Goal: Task Accomplishment & Management: Use online tool/utility

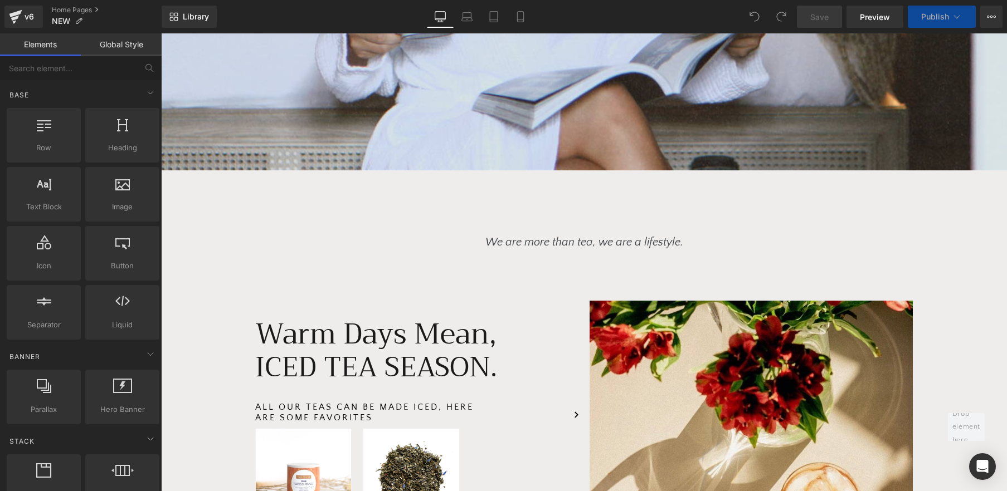
scroll to position [593, 0]
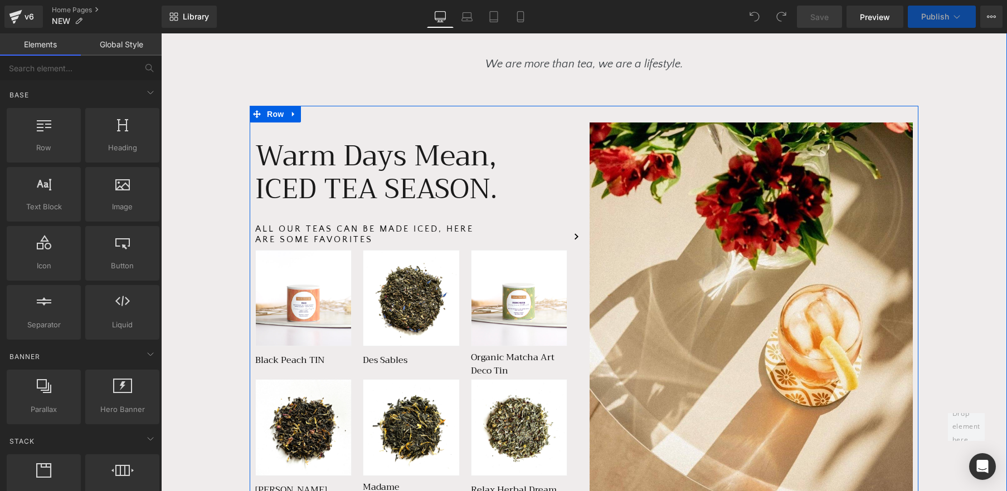
click at [364, 174] on div "ICED TEA SEASON. Heading" at bounding box center [416, 189] width 323 height 33
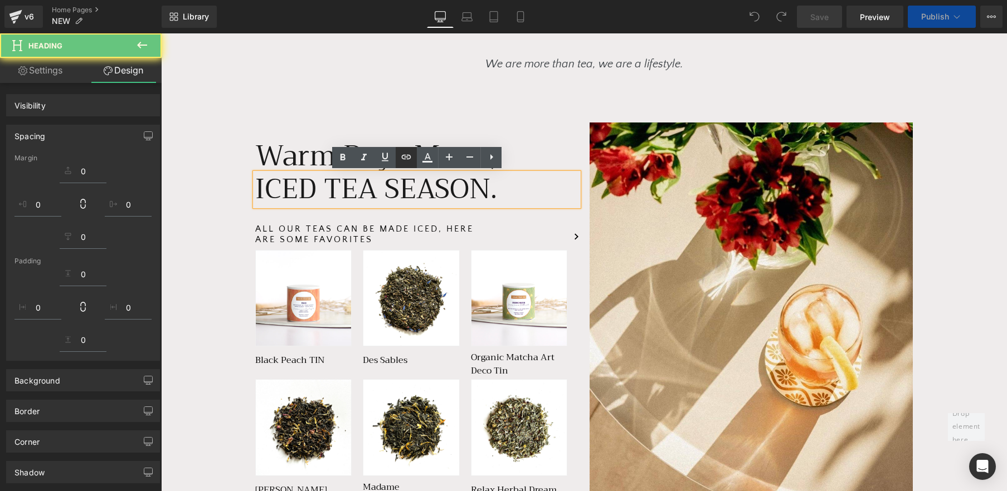
click at [485, 161] on icon at bounding box center [491, 156] width 13 height 13
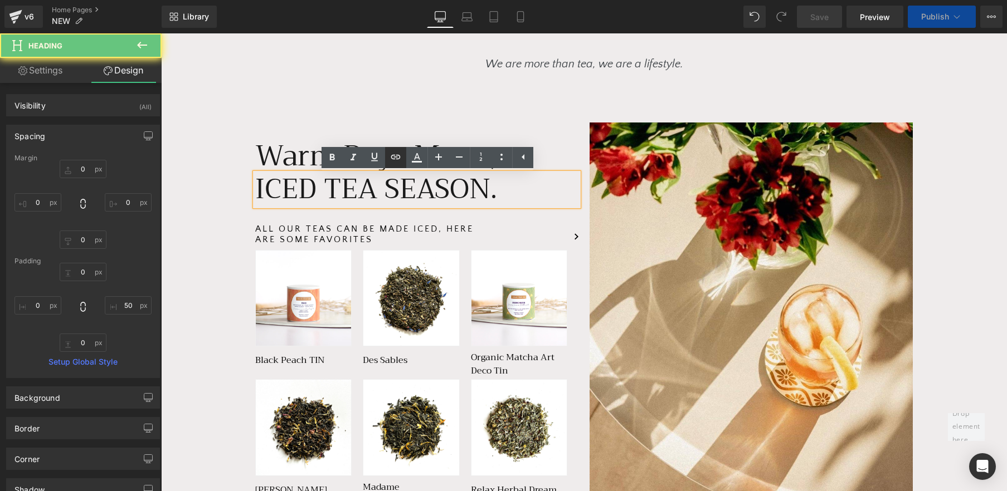
type input "0"
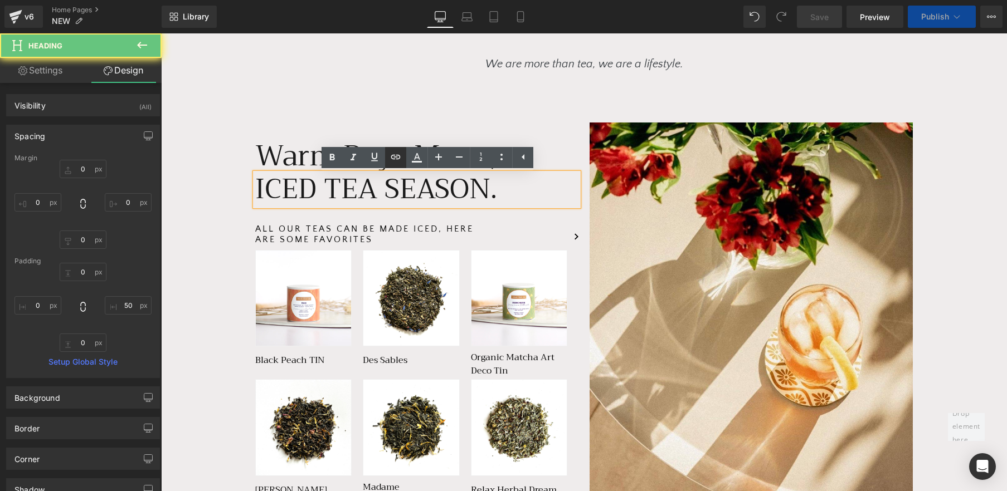
type input "50"
type input "0"
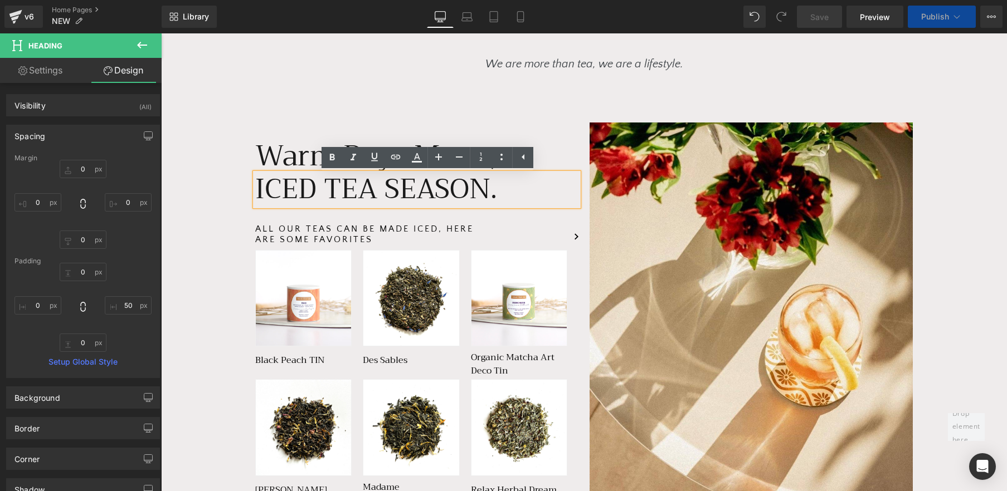
click at [289, 159] on span "Warm Days Mean," at bounding box center [375, 156] width 241 height 49
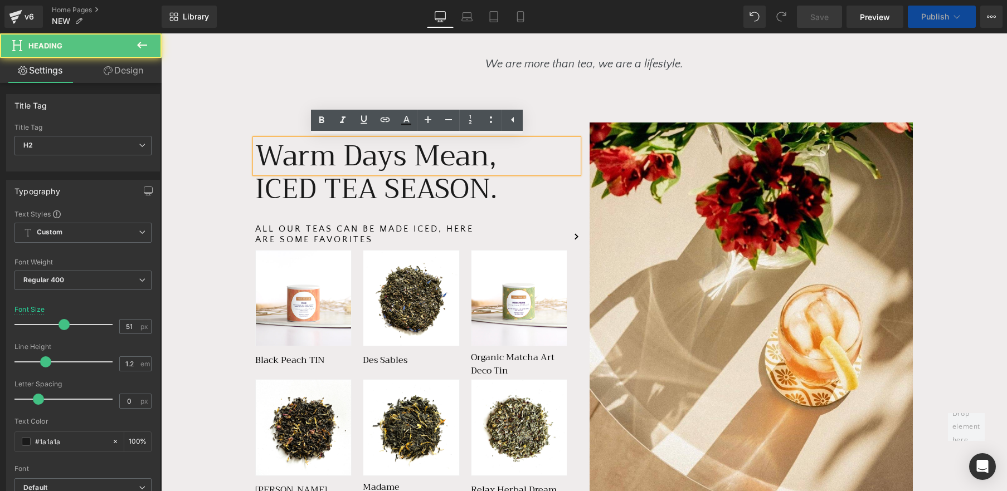
click at [288, 158] on span "Warm Days Mean," at bounding box center [375, 156] width 241 height 49
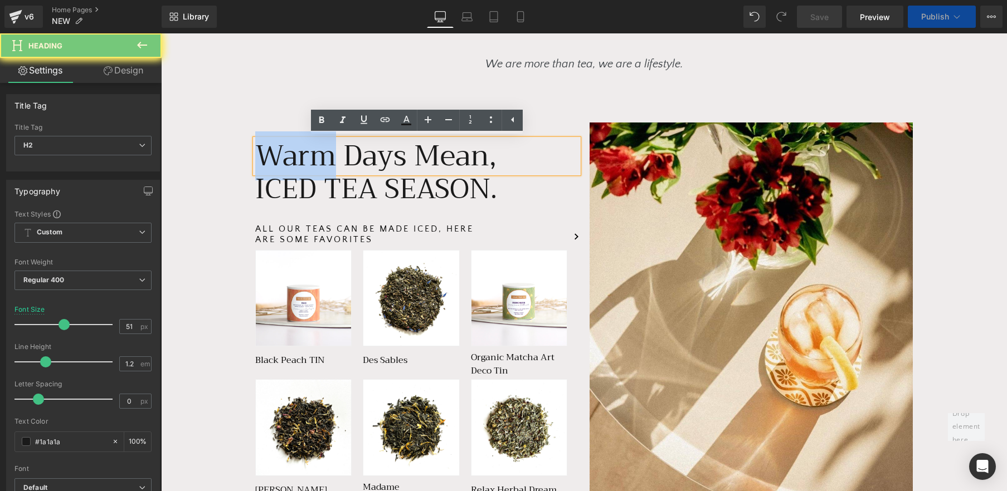
click at [288, 158] on span "Warm Days Mean," at bounding box center [375, 156] width 241 height 49
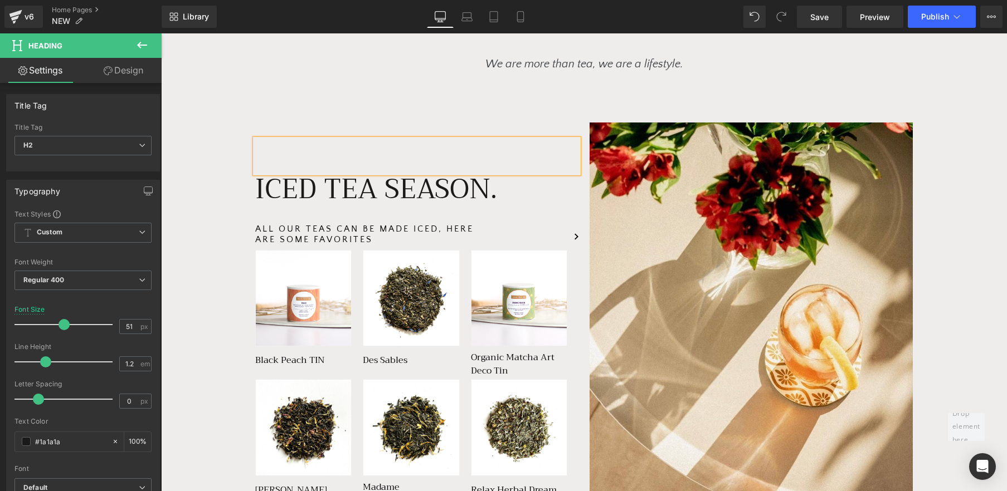
click at [288, 158] on h2 at bounding box center [416, 156] width 323 height 34
click at [342, 187] on h2 "ICED TEA SEASON." at bounding box center [402, 189] width 295 height 33
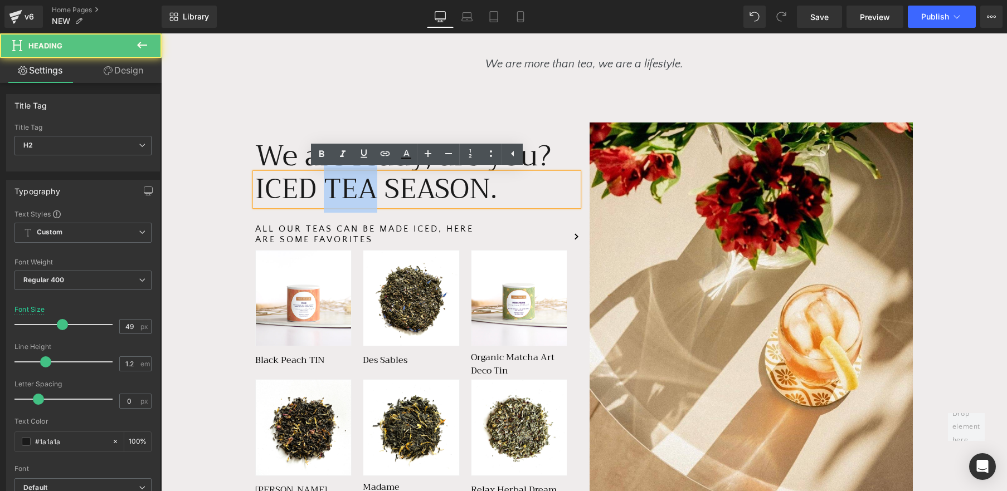
click at [342, 187] on h2 "ICED TEA SEASON." at bounding box center [402, 189] width 295 height 33
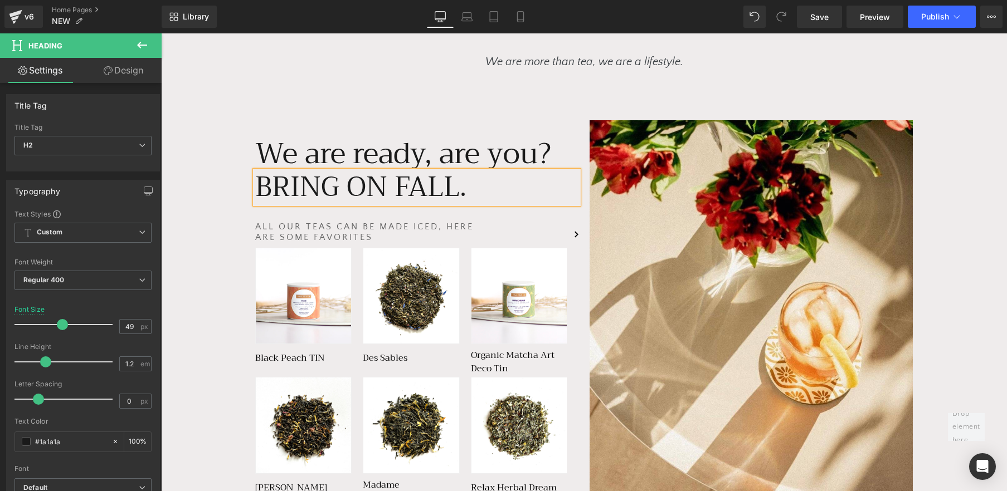
scroll to position [605, 0]
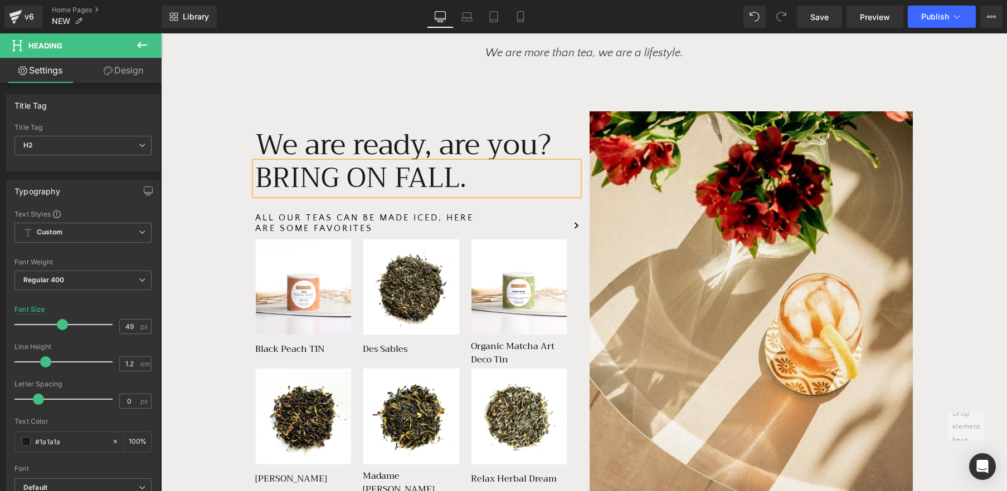
click at [228, 220] on div "We are more than tea, we are a lifestyle. Text Block Row We are ready, are you?…" at bounding box center [584, 471] width 846 height 942
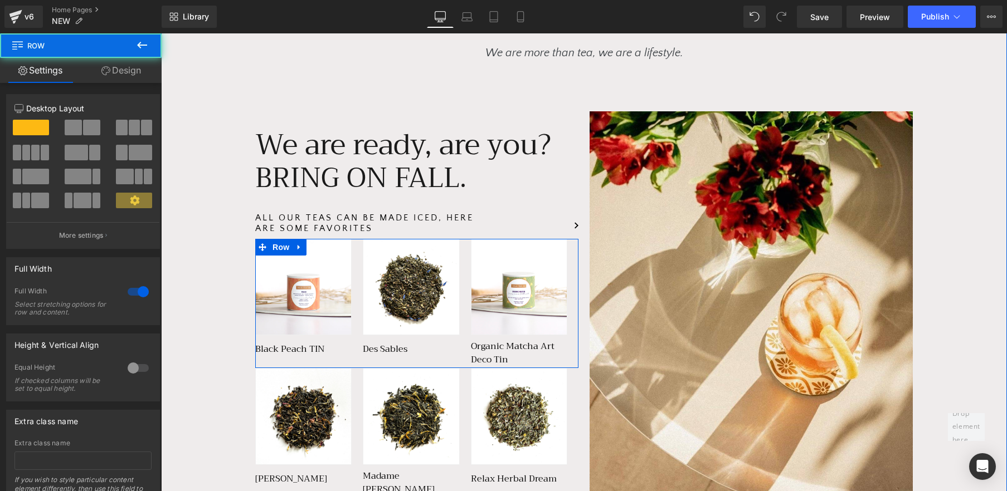
click at [286, 241] on span "Row" at bounding box center [281, 247] width 22 height 17
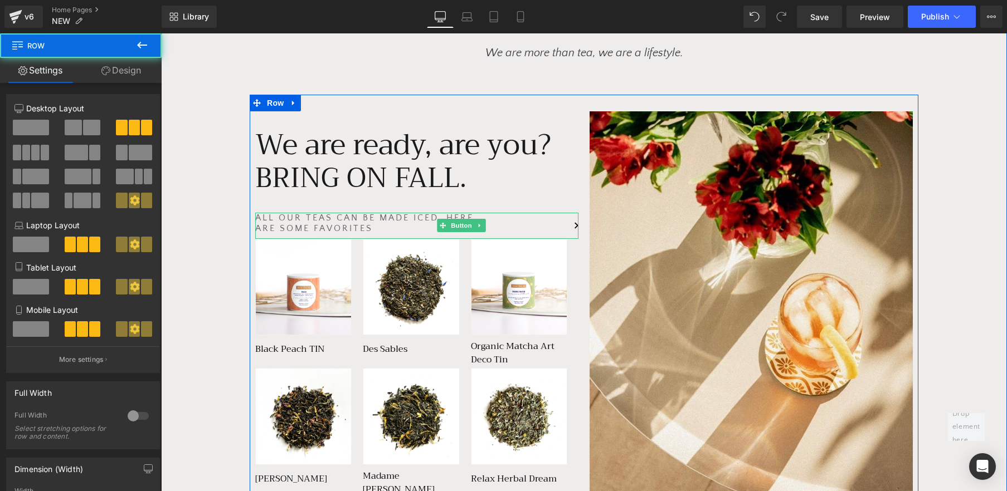
click at [343, 223] on link "ALL OUR TEAS CAN BE MADE ICED, HERE ARE SOME FAVORITES" at bounding box center [416, 226] width 323 height 26
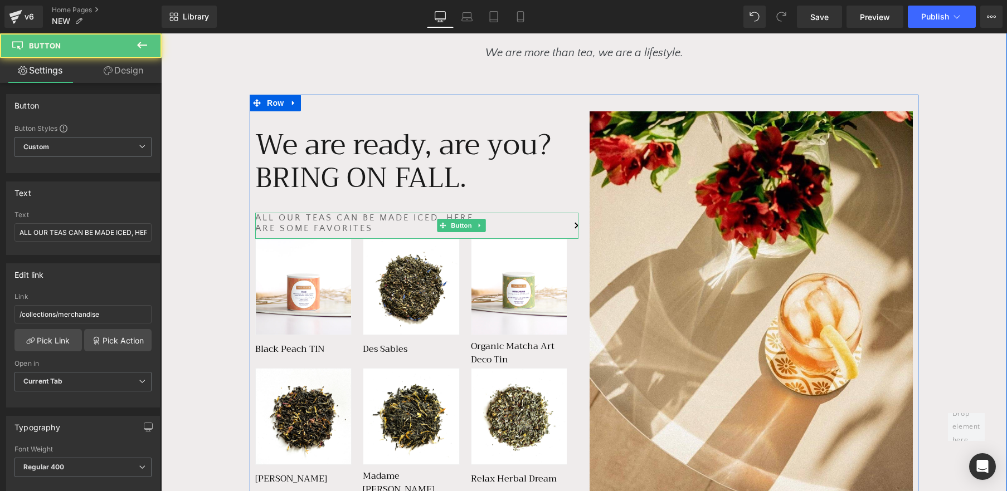
click at [347, 223] on link "ALL OUR TEAS CAN BE MADE ICED, HERE ARE SOME FAVORITES" at bounding box center [416, 226] width 323 height 26
click at [384, 225] on link "ALL OUR TEAS CAN BE MADE ICED, HERE ARE SOME FAVORITES" at bounding box center [416, 226] width 323 height 26
click at [383, 225] on link "ALL OUR TEAS CAN BE MADE ICED, HERE ARE SOME FAVORITES" at bounding box center [416, 226] width 323 height 26
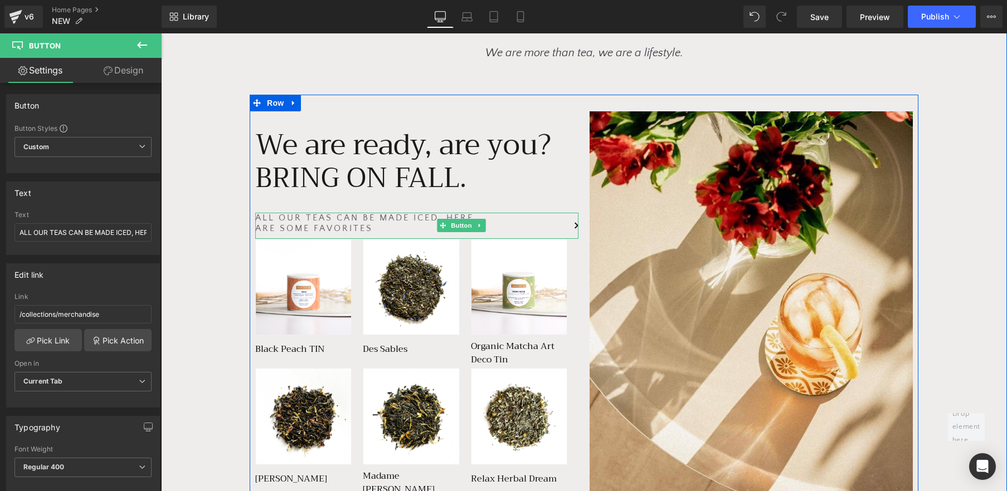
click at [427, 228] on link "ALL OUR TEAS CAN BE MADE ICED, HERE ARE SOME FAVORITES" at bounding box center [416, 226] width 323 height 26
click at [423, 228] on link "ALL OUR TEAS CAN BE MADE ICED, HERE ARE SOME FAVORITES" at bounding box center [416, 226] width 323 height 26
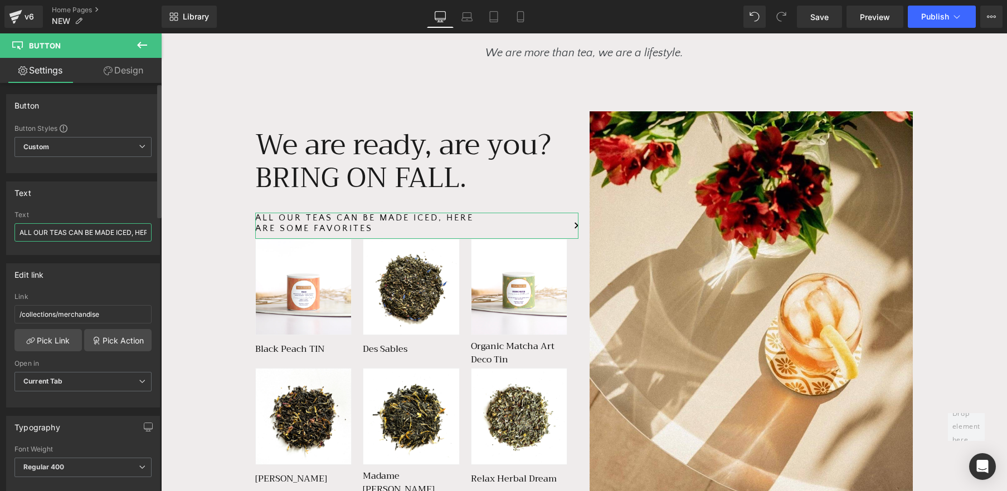
click at [103, 236] on input "ALL OUR TEAS CAN BE MADE ICED, HERE ARE SOME FAVORITES" at bounding box center [82, 232] width 137 height 18
click at [103, 236] on input "A" at bounding box center [82, 232] width 137 height 18
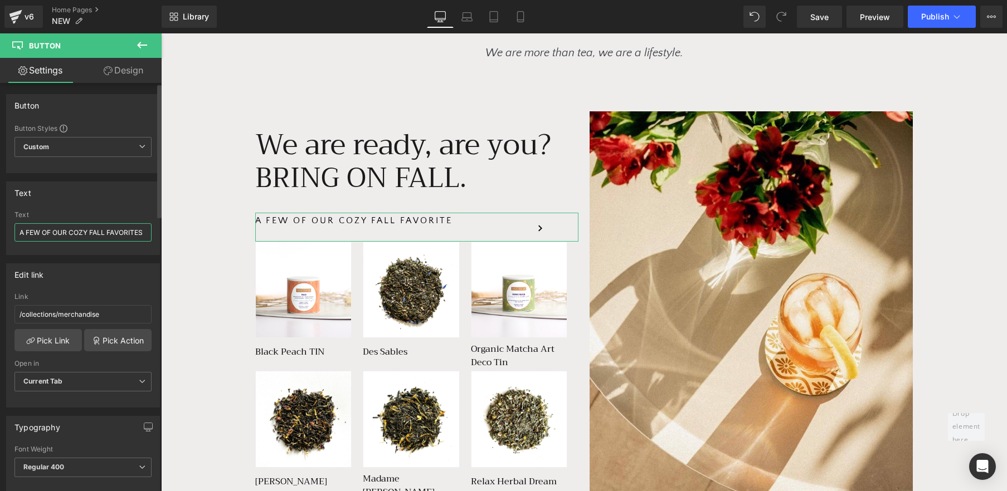
scroll to position [0, 1]
type input "A FEW OF OUR COZY FALL FAVORITES."
click at [225, 241] on div "We are more than tea, we are a lifestyle. Text Block Row We are ready, are you?…" at bounding box center [584, 471] width 846 height 942
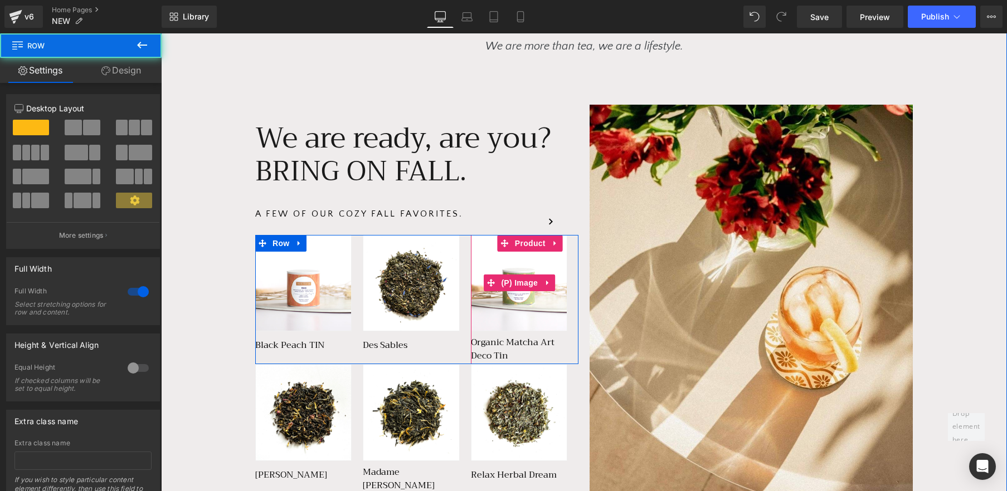
scroll to position [640, 0]
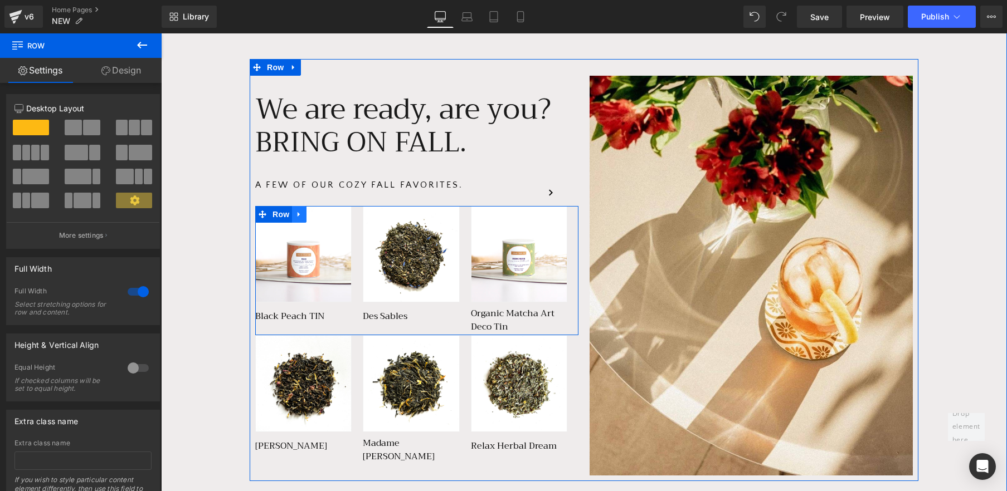
click at [298, 212] on icon at bounding box center [299, 214] width 8 height 8
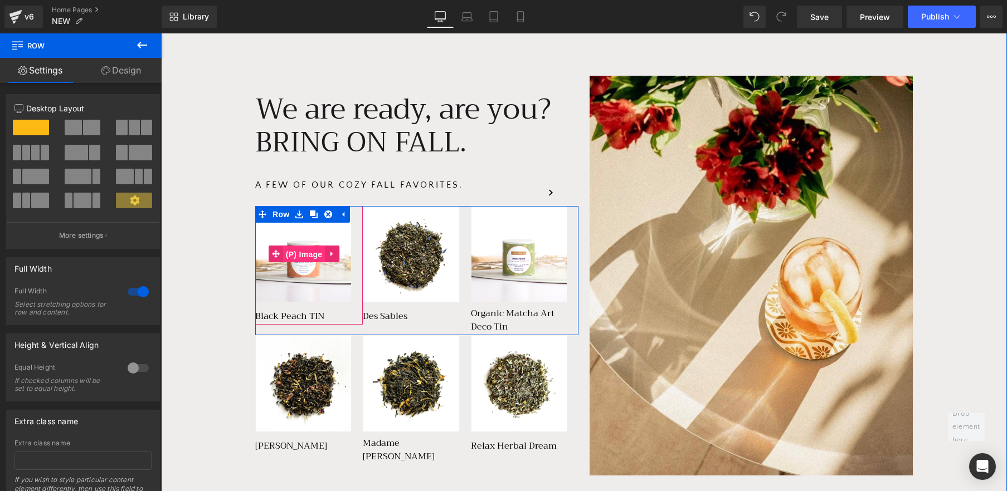
click at [289, 259] on span "(P) Image" at bounding box center [304, 254] width 42 height 17
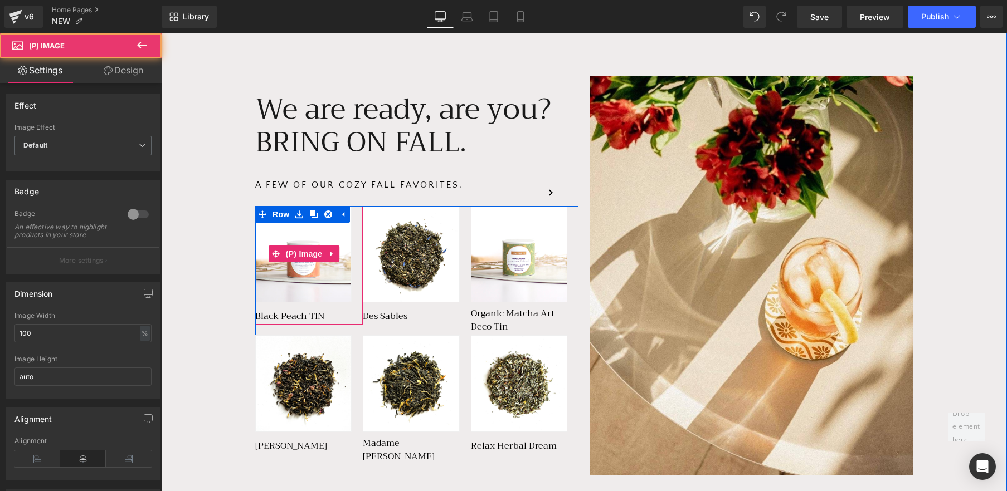
click at [317, 293] on img at bounding box center [303, 254] width 96 height 96
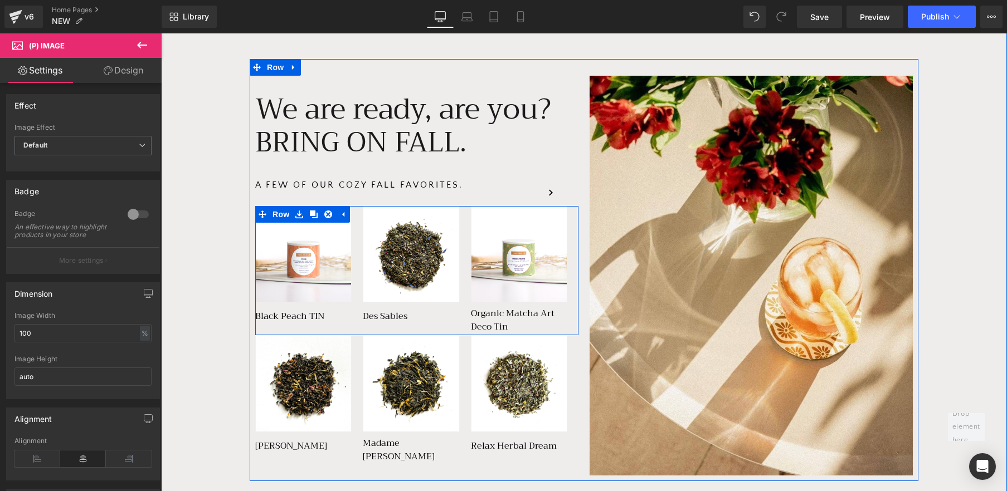
click at [349, 331] on div "- 1700 % (P) Image Black Peach TIN (P) Title Product -" at bounding box center [416, 271] width 323 height 130
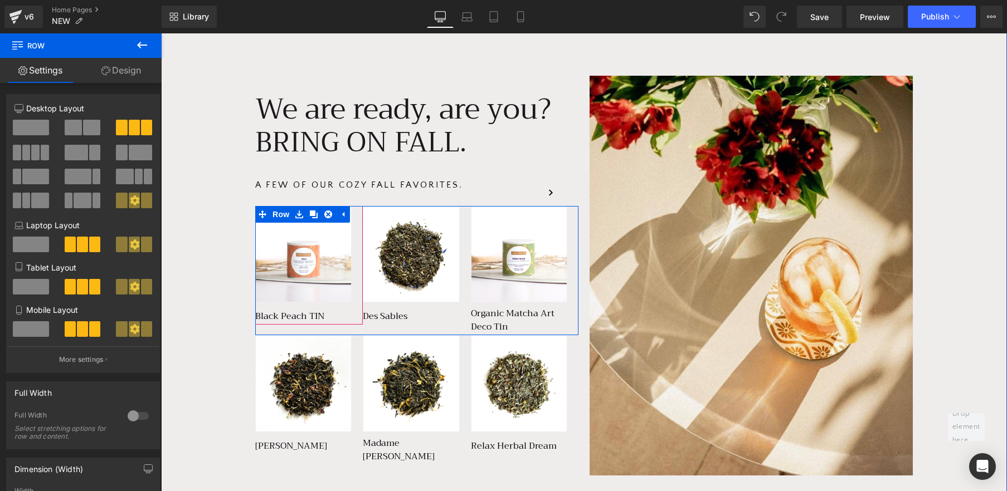
click at [334, 305] on div "- 1700 % (P) Image Black Peach TIN (P) Title" at bounding box center [303, 265] width 96 height 119
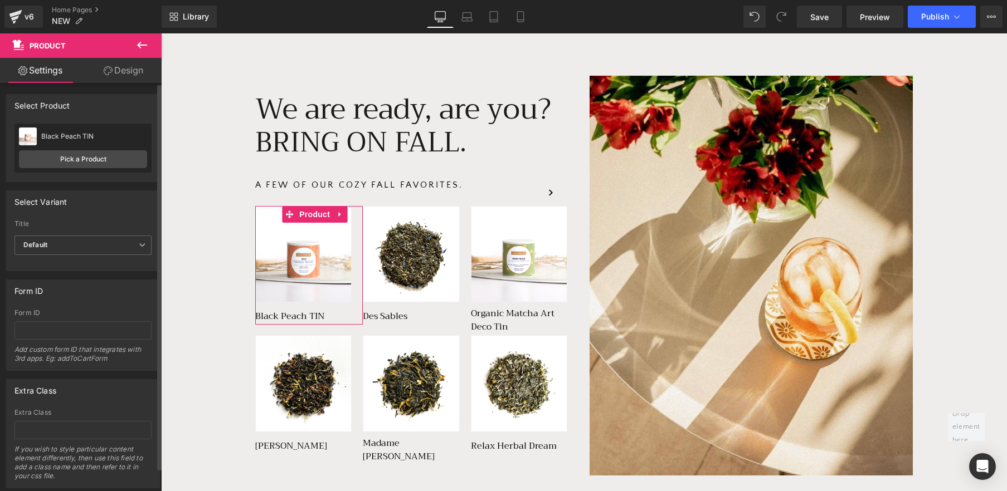
click at [101, 176] on div "Select manually Select manually Select manually Black Peach TIN No product assi…" at bounding box center [83, 153] width 153 height 58
click at [106, 154] on link "Pick a Product" at bounding box center [83, 159] width 128 height 18
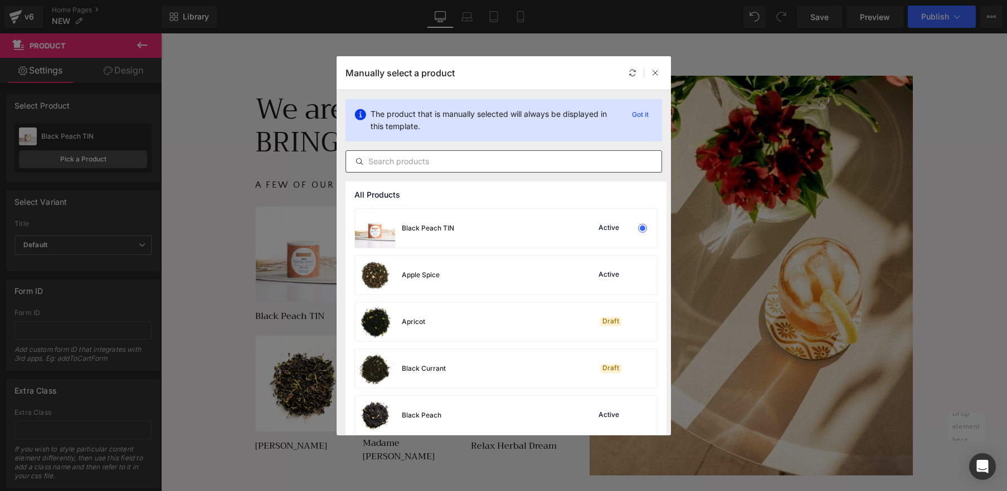
click at [449, 162] on input "text" at bounding box center [503, 161] width 315 height 13
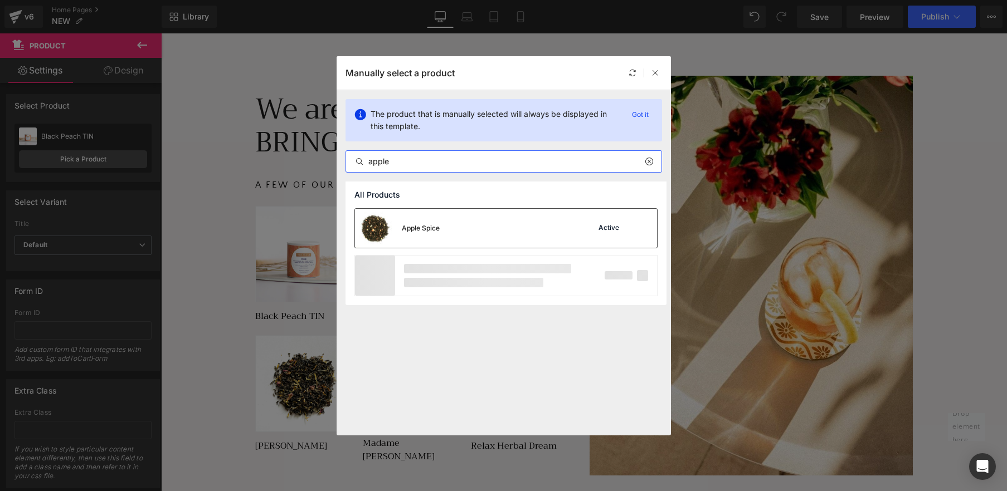
type input "apple"
click at [440, 217] on div "Apple Spice Active" at bounding box center [506, 228] width 302 height 39
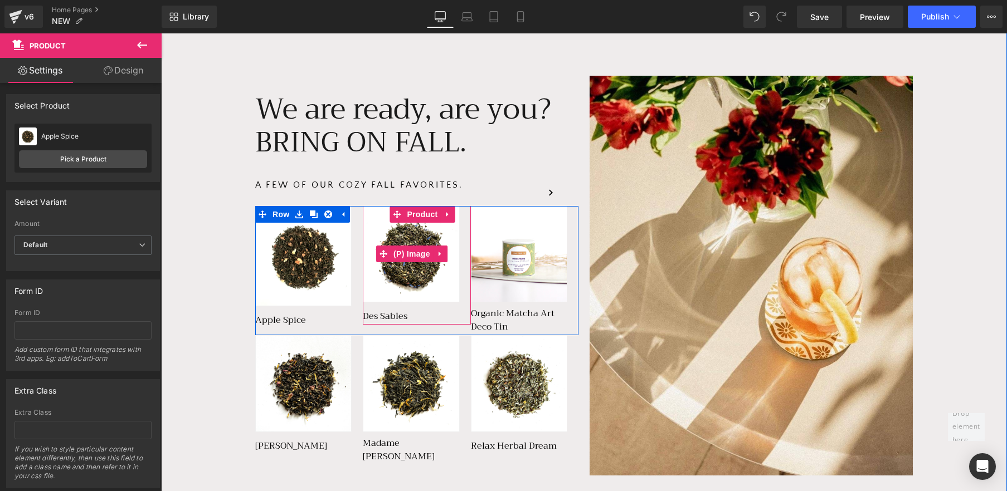
click at [437, 280] on img at bounding box center [411, 254] width 96 height 96
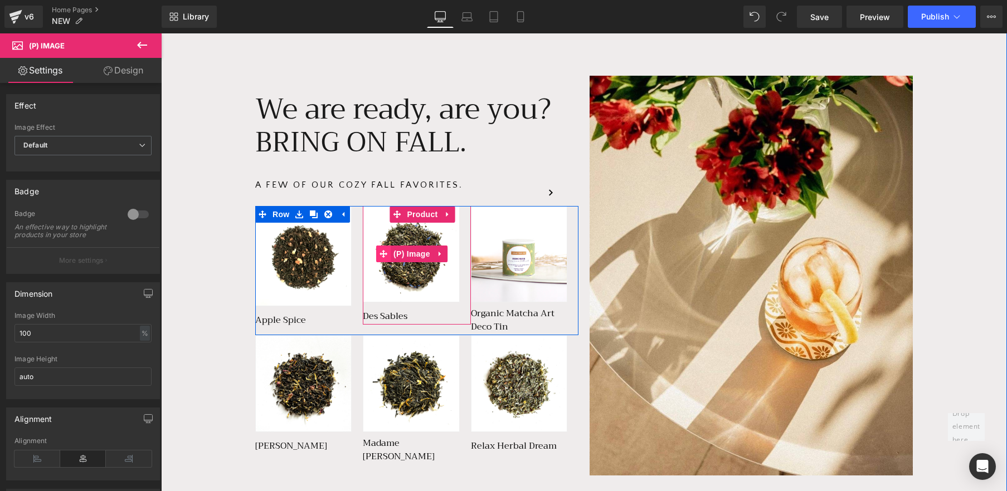
click at [384, 251] on icon at bounding box center [383, 254] width 8 height 8
click at [428, 210] on span "Product" at bounding box center [422, 214] width 36 height 17
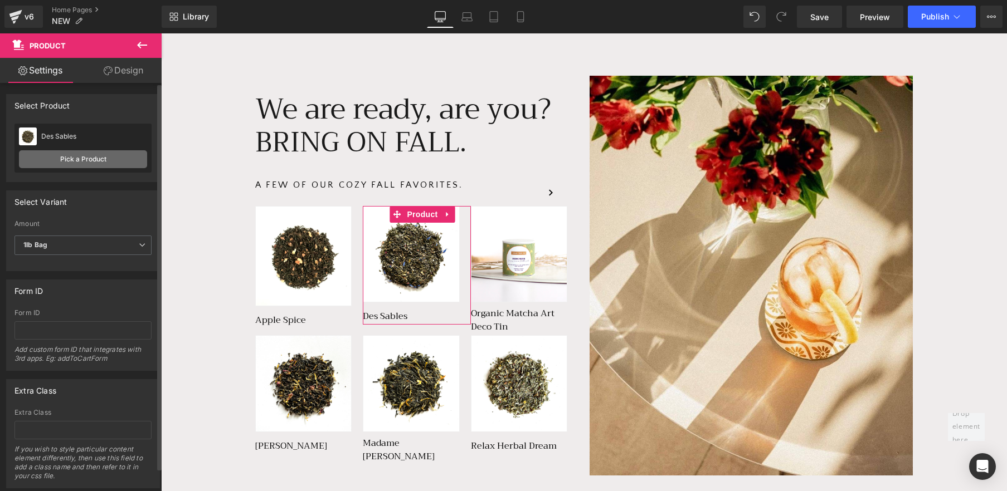
click at [103, 155] on link "Pick a Product" at bounding box center [83, 159] width 128 height 18
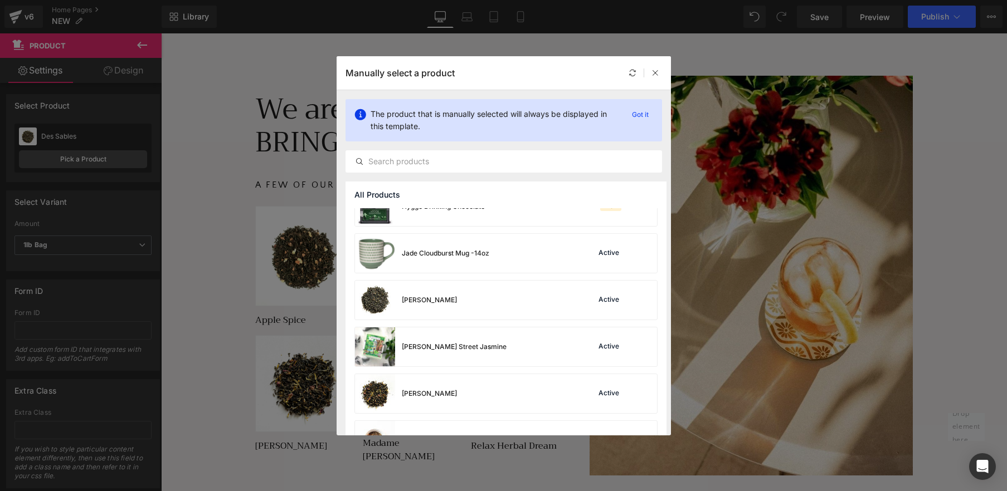
scroll to position [2485, 0]
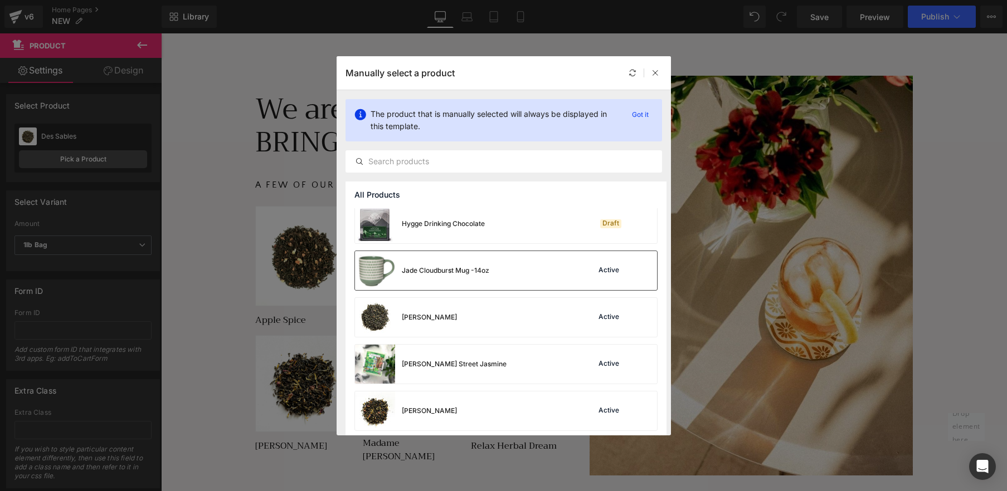
click at [377, 260] on img at bounding box center [375, 270] width 40 height 39
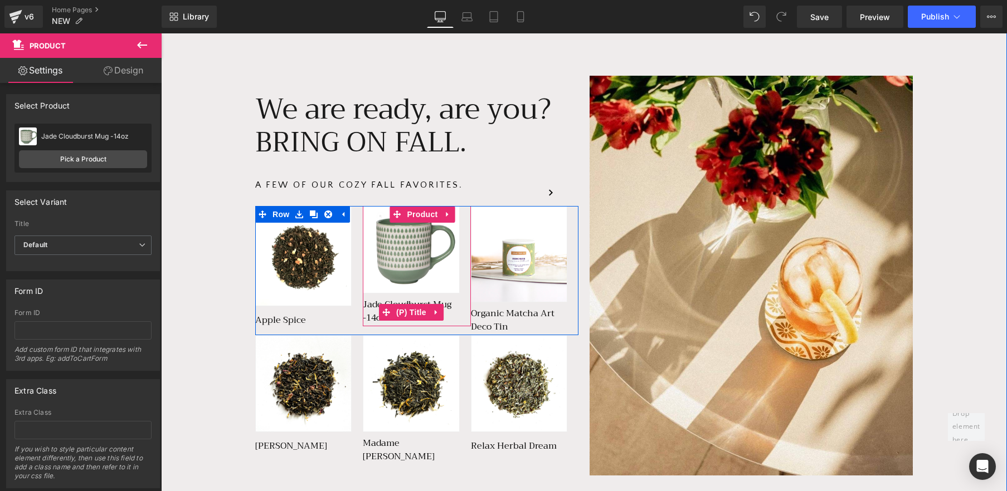
click at [400, 304] on span "(P) Title" at bounding box center [411, 312] width 36 height 17
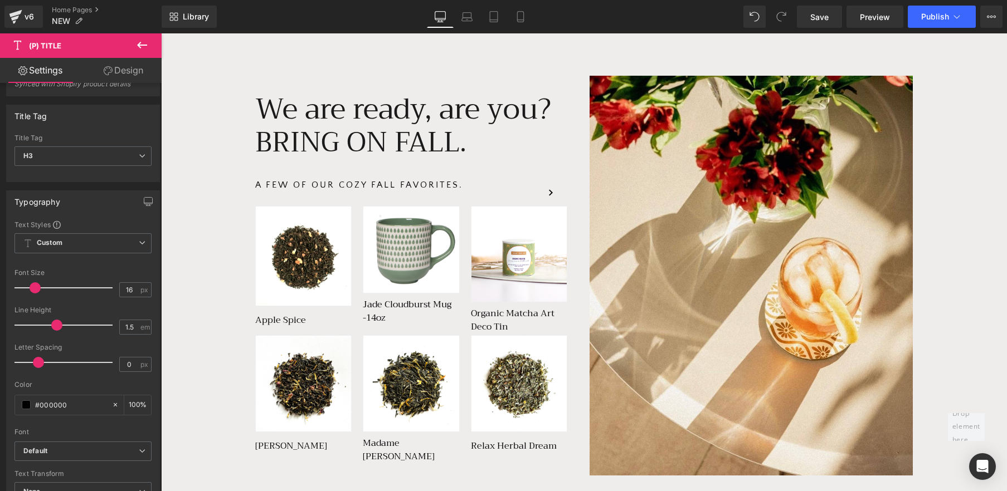
scroll to position [24, 0]
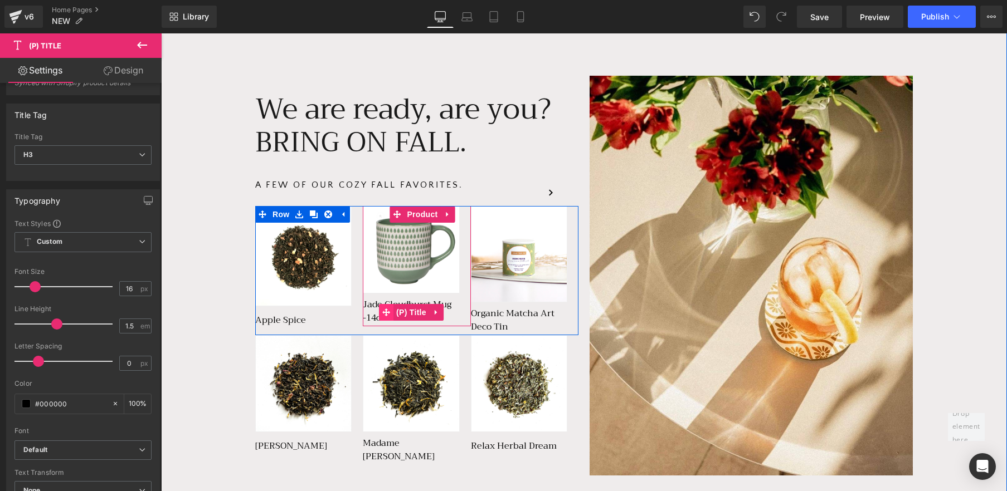
click at [386, 309] on icon at bounding box center [386, 313] width 8 height 8
click at [419, 311] on span "(P) Title" at bounding box center [411, 312] width 36 height 17
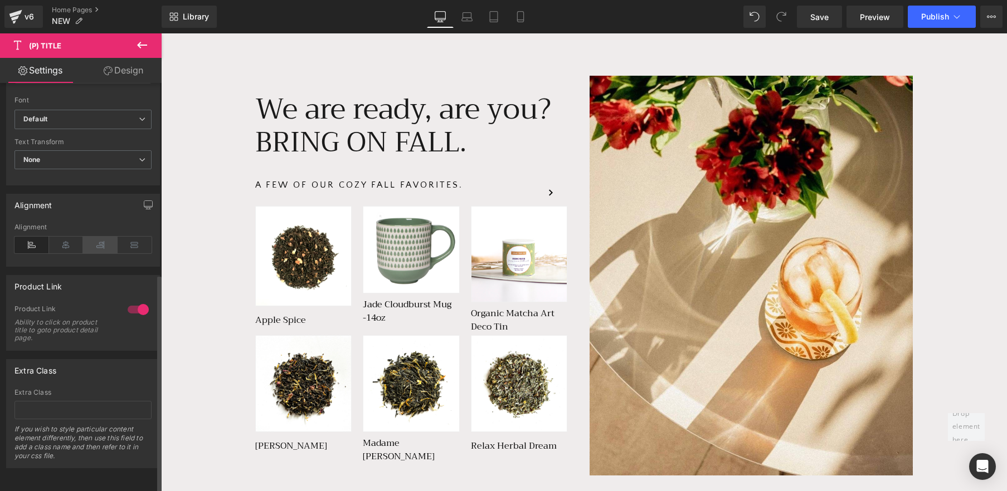
scroll to position [359, 0]
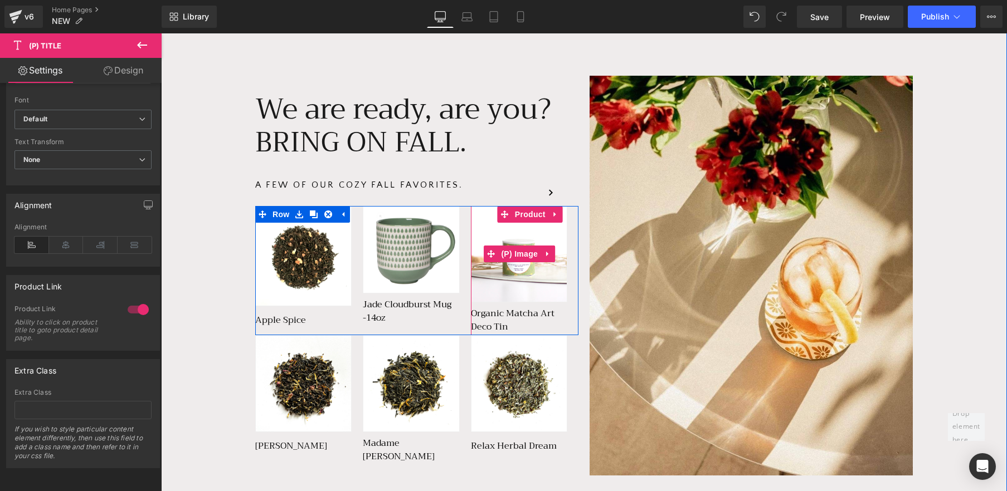
click at [528, 242] on img at bounding box center [519, 254] width 96 height 96
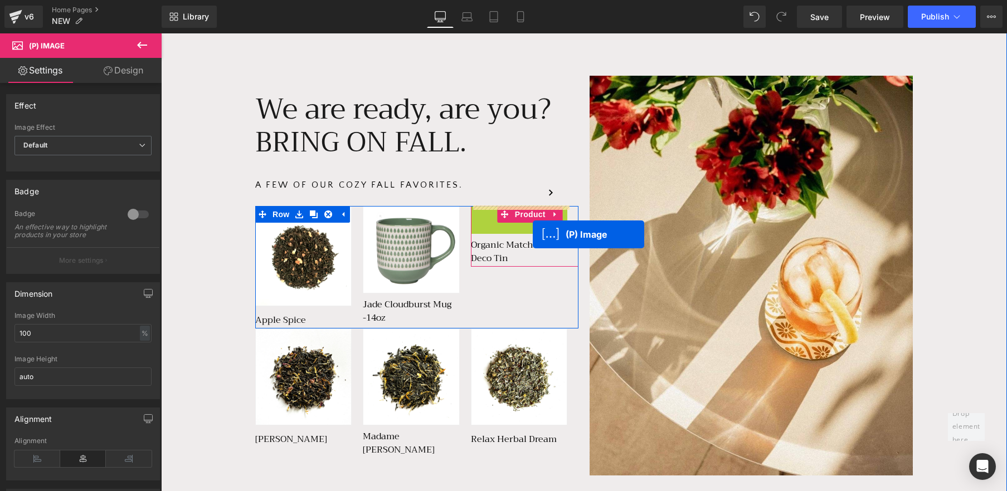
drag, startPoint x: 528, startPoint y: 248, endPoint x: 533, endPoint y: 235, distance: 14.1
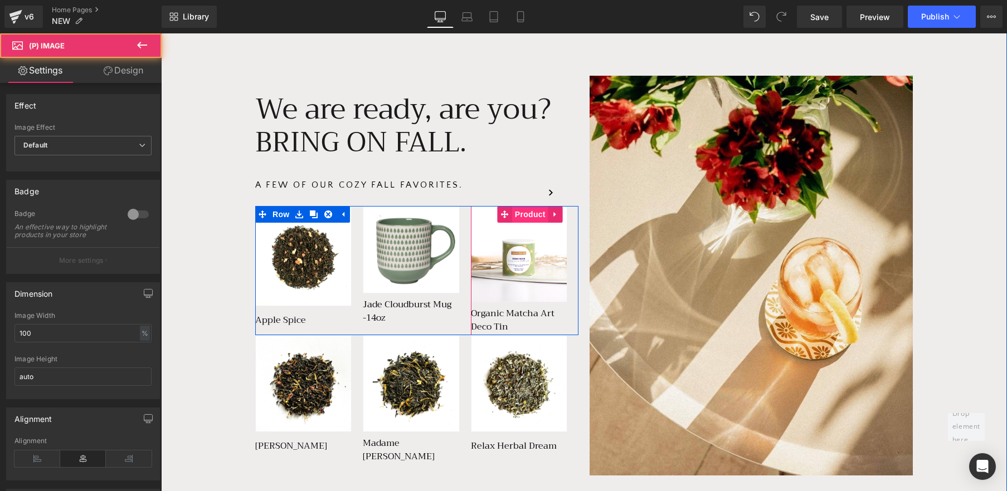
click at [531, 220] on span "Product" at bounding box center [530, 214] width 36 height 17
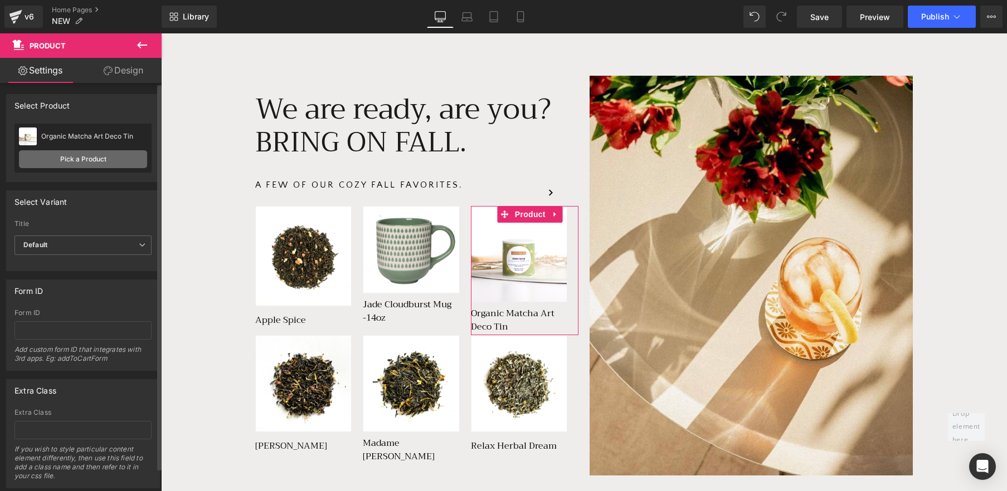
drag, startPoint x: 101, startPoint y: 144, endPoint x: 98, endPoint y: 151, distance: 7.2
click at [101, 144] on div "Organic Matcha Art Deco Tin Organic Matcha Art Deco Tin" at bounding box center [83, 136] width 128 height 17
click at [95, 159] on link "Pick a Product" at bounding box center [83, 159] width 128 height 18
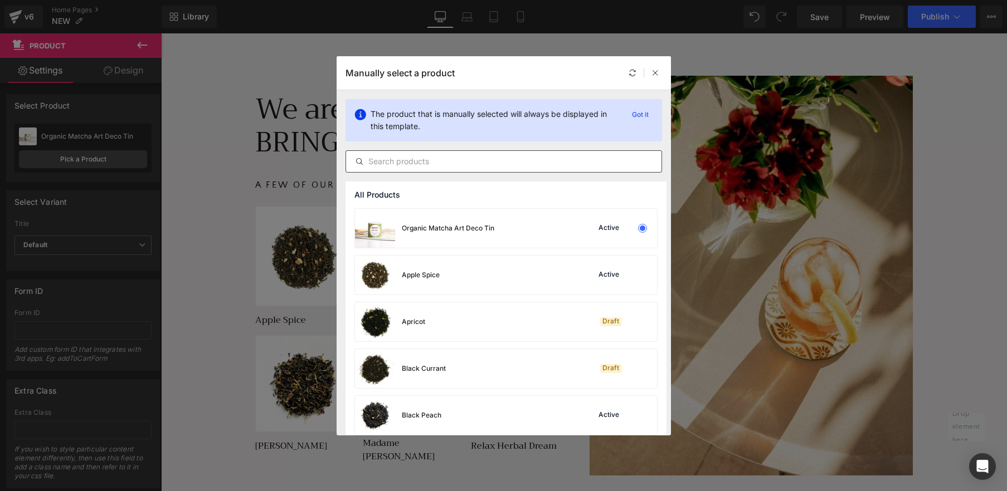
click at [434, 163] on input "text" at bounding box center [503, 161] width 315 height 13
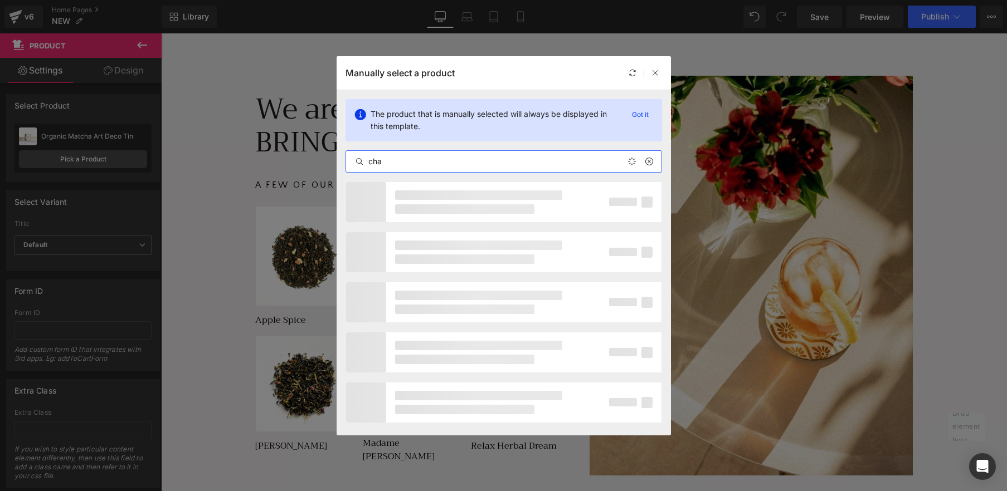
type input "chai"
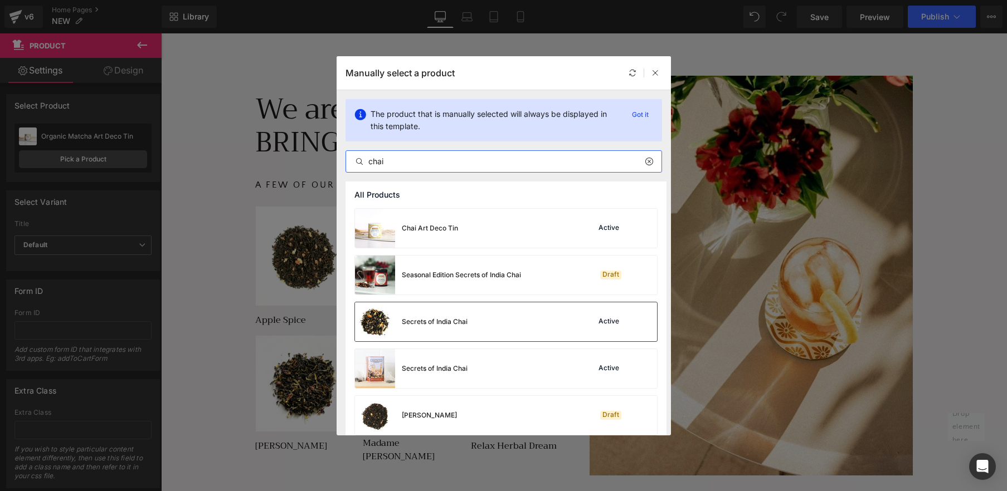
click at [381, 323] on img at bounding box center [375, 322] width 40 height 39
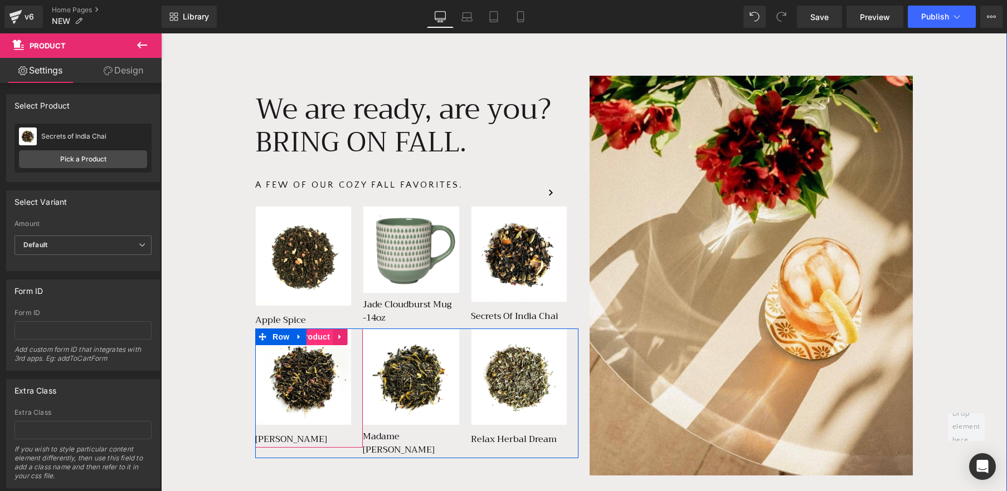
click at [318, 335] on span "Product" at bounding box center [314, 337] width 36 height 17
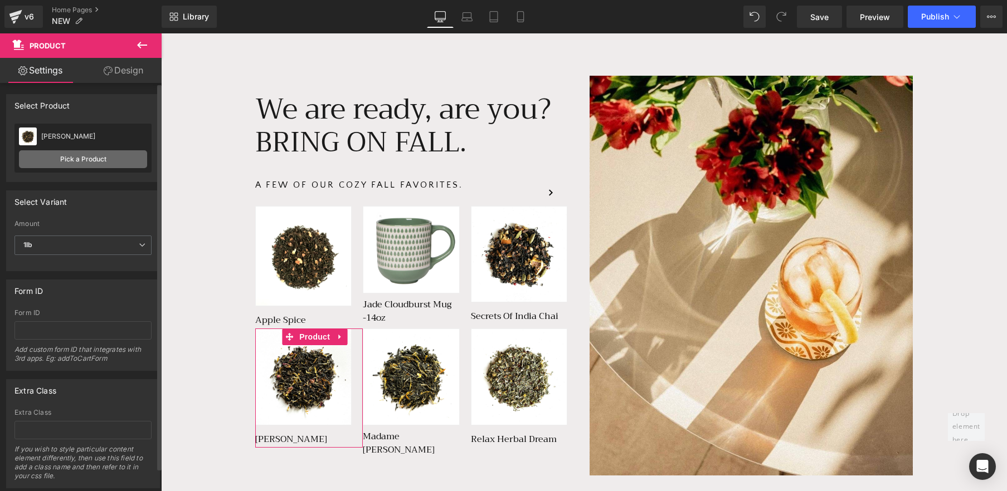
click at [87, 159] on link "Pick a Product" at bounding box center [83, 159] width 128 height 18
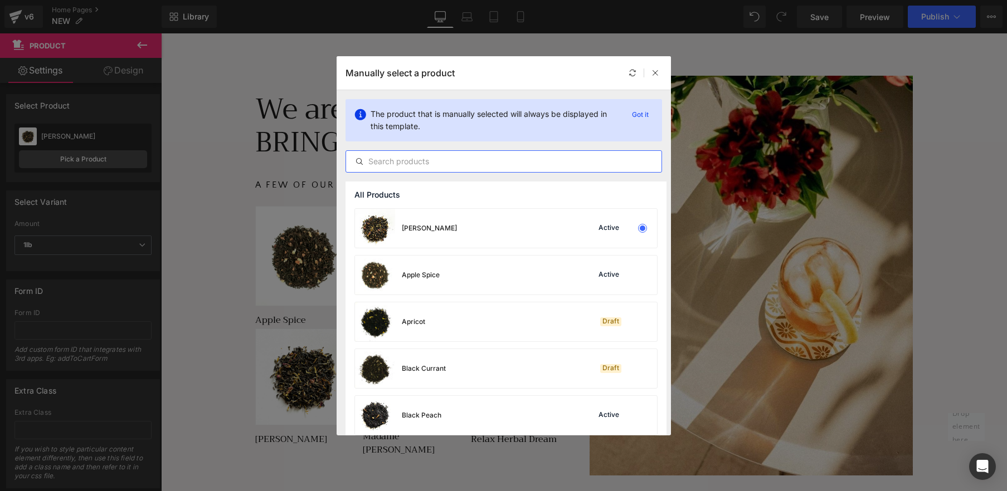
click at [416, 158] on input "text" at bounding box center [503, 161] width 315 height 13
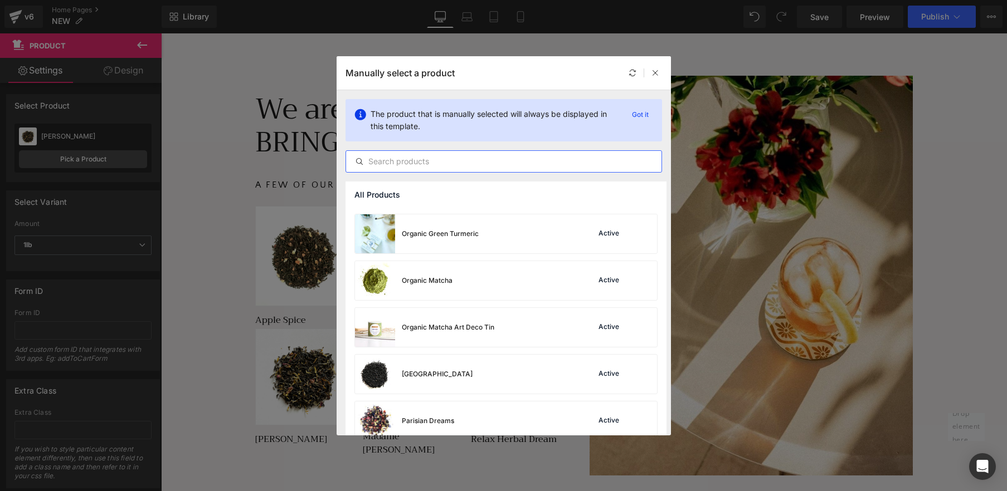
scroll to position [3461, 0]
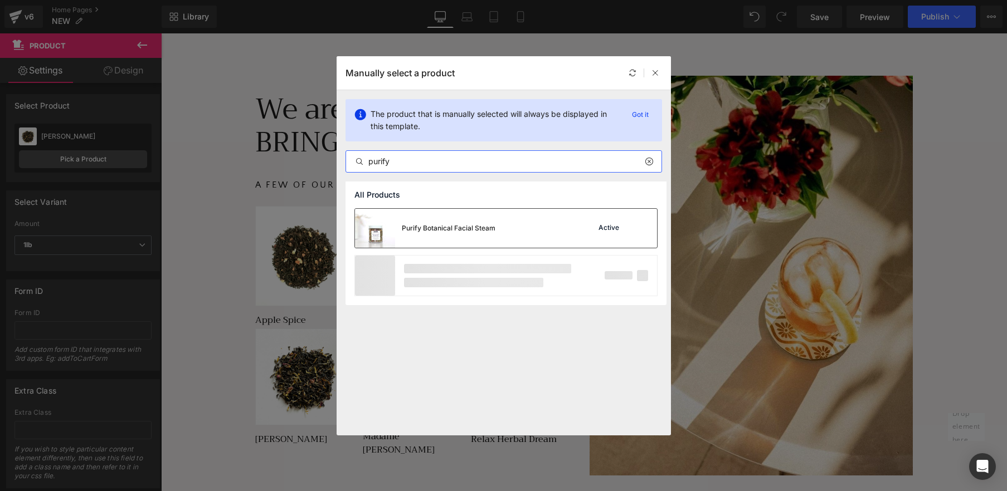
type input "purify"
click at [382, 229] on img at bounding box center [375, 228] width 40 height 39
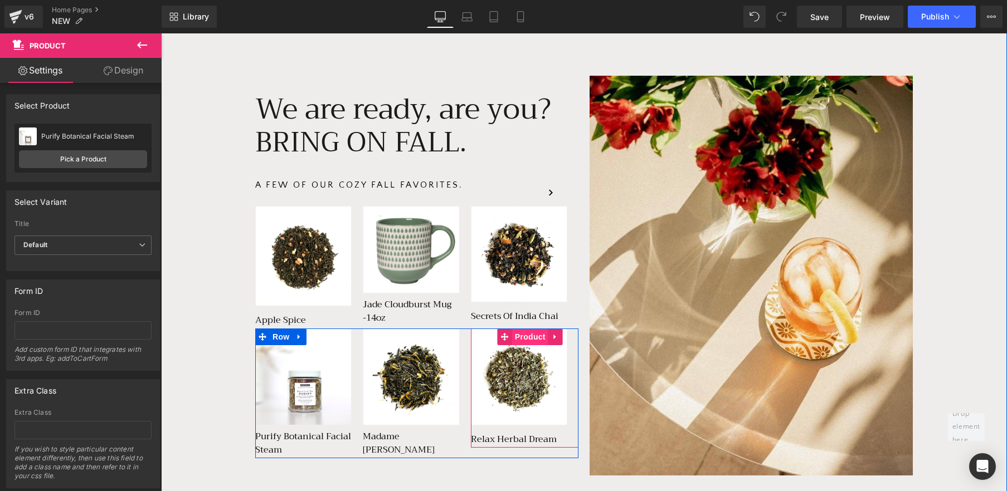
click at [531, 333] on span "Product" at bounding box center [530, 337] width 36 height 17
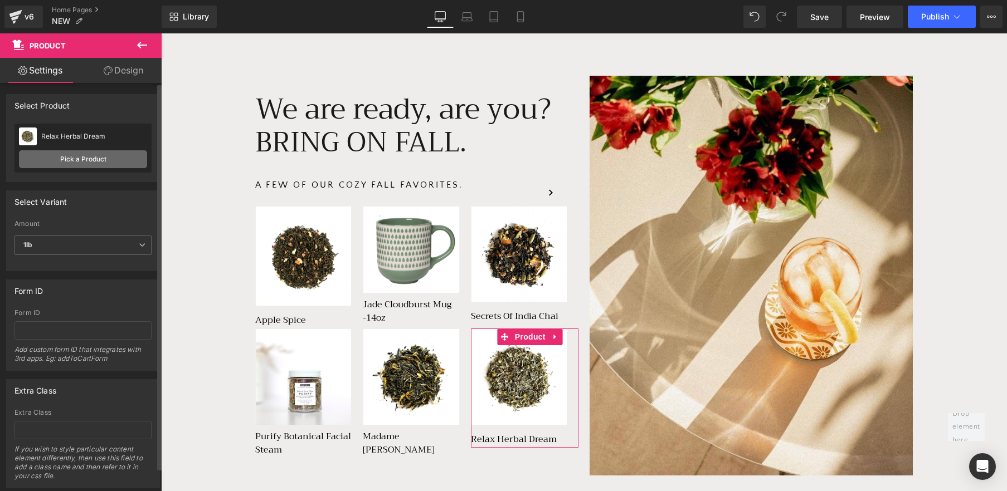
click at [72, 155] on link "Pick a Product" at bounding box center [83, 159] width 128 height 18
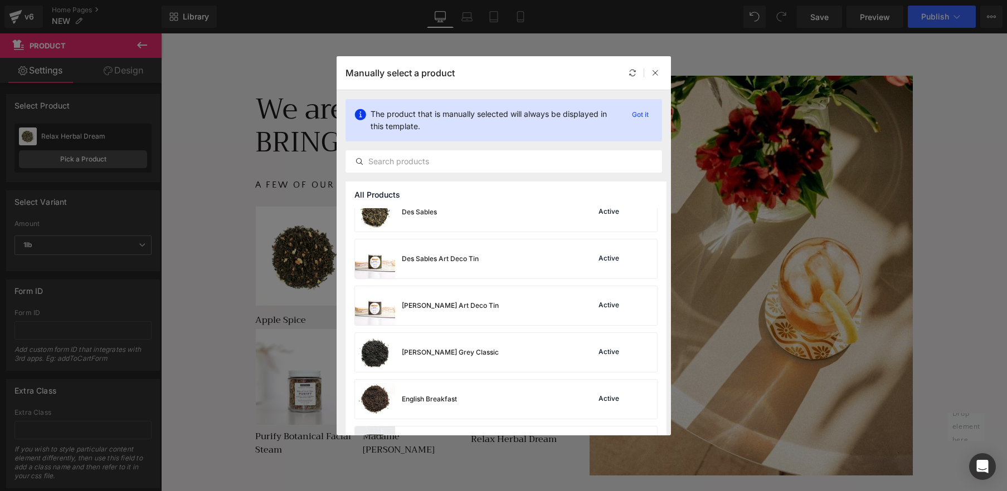
scroll to position [1013, 0]
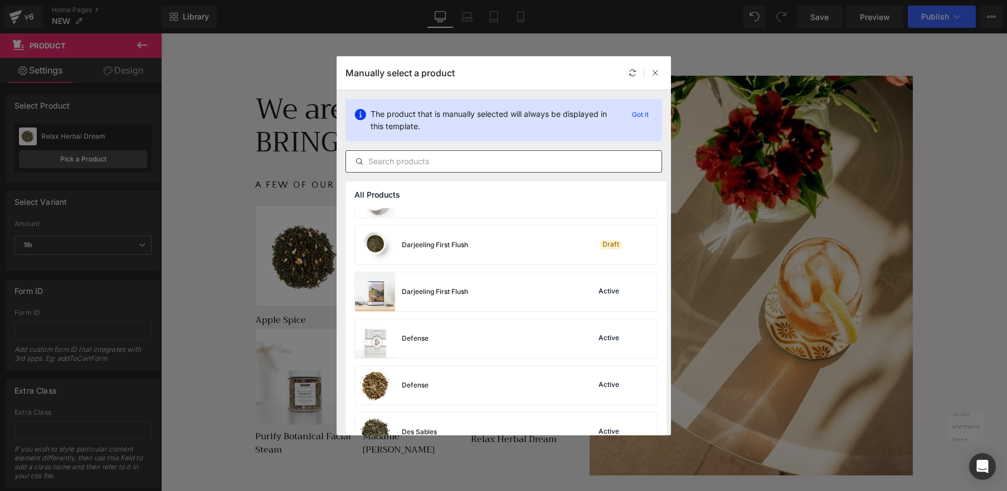
click at [466, 167] on input "text" at bounding box center [503, 161] width 315 height 13
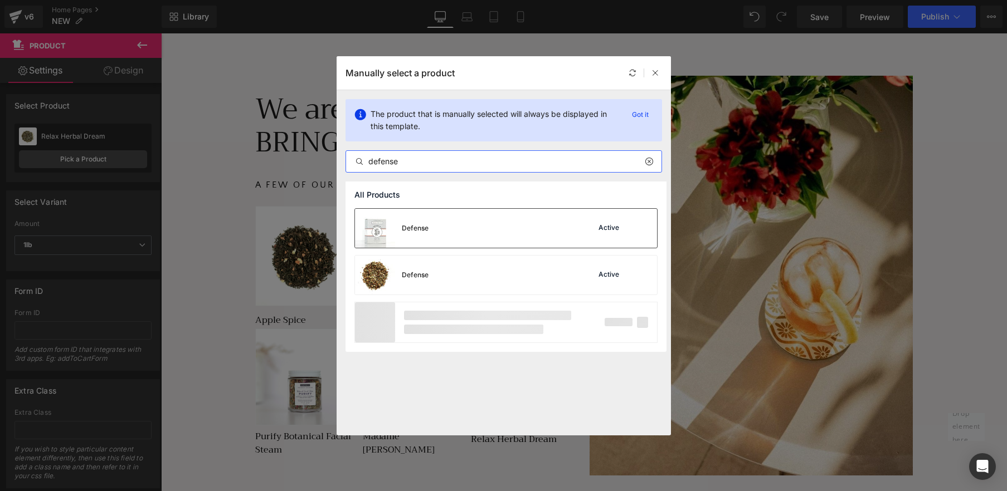
type input "defense"
click at [372, 234] on img at bounding box center [375, 228] width 40 height 39
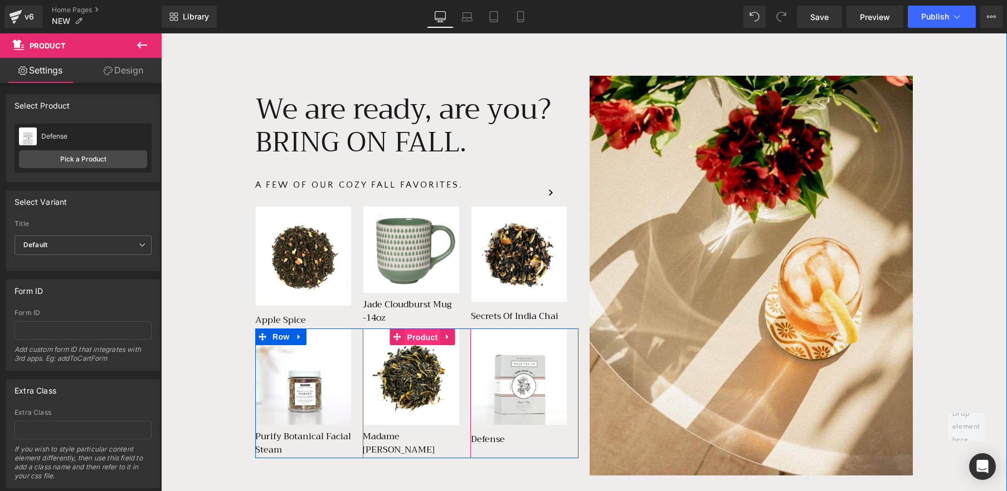
click at [421, 333] on span "Product" at bounding box center [422, 337] width 36 height 17
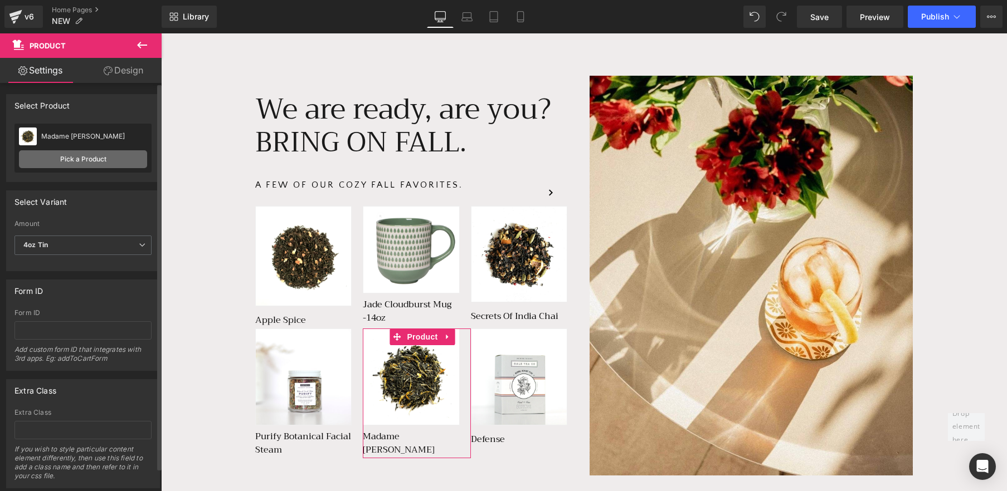
click at [105, 161] on link "Pick a Product" at bounding box center [83, 159] width 128 height 18
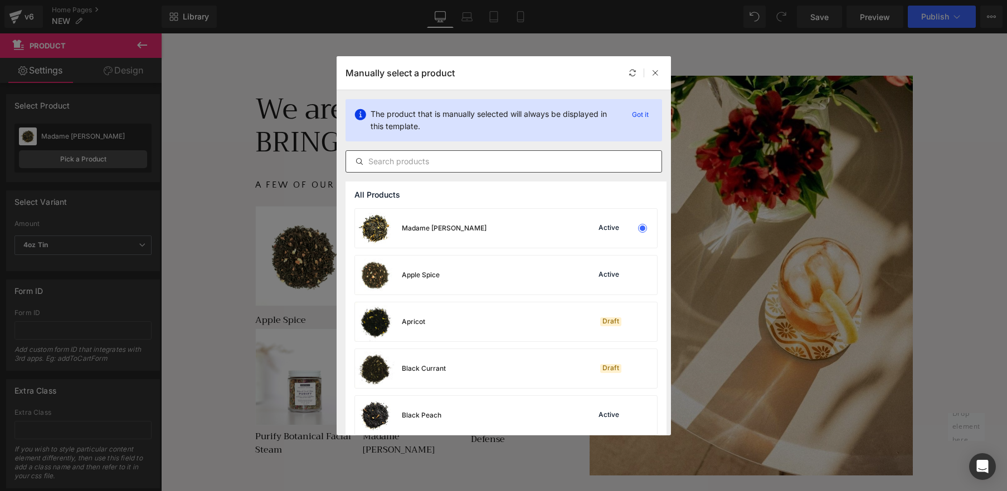
click at [449, 163] on input "text" at bounding box center [503, 161] width 315 height 13
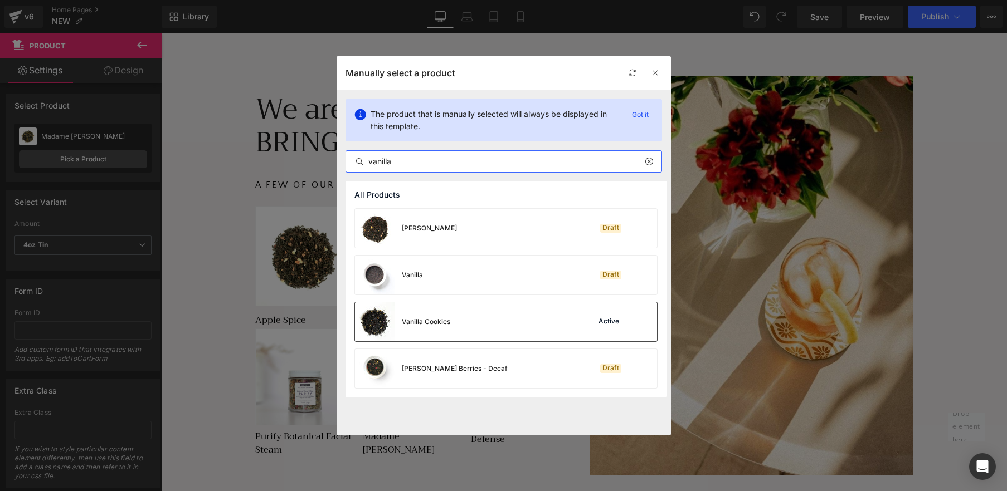
type input "vanilla"
click at [453, 311] on div "Vanilla Cookies Active" at bounding box center [506, 322] width 302 height 39
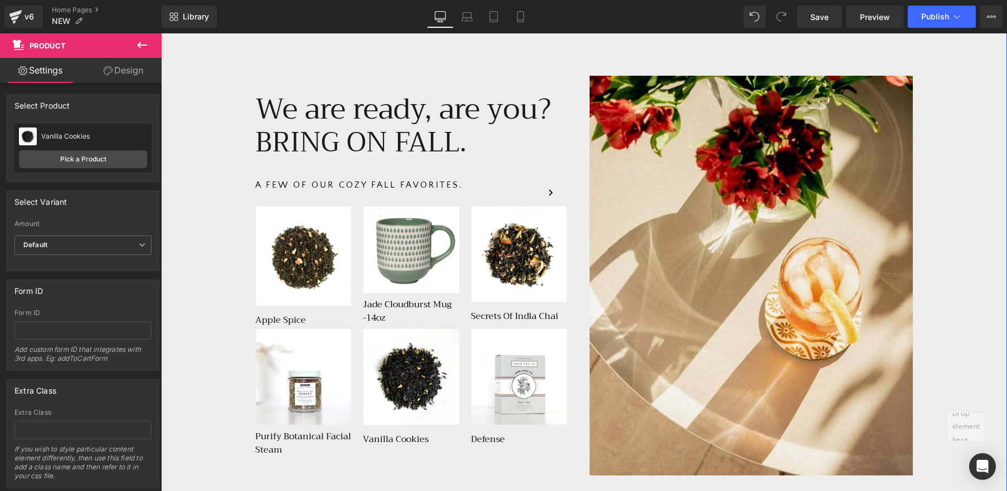
click at [989, 254] on div "We are more than tea, we are a lifestyle. Text Block Row We are ready, are you?…" at bounding box center [584, 435] width 846 height 942
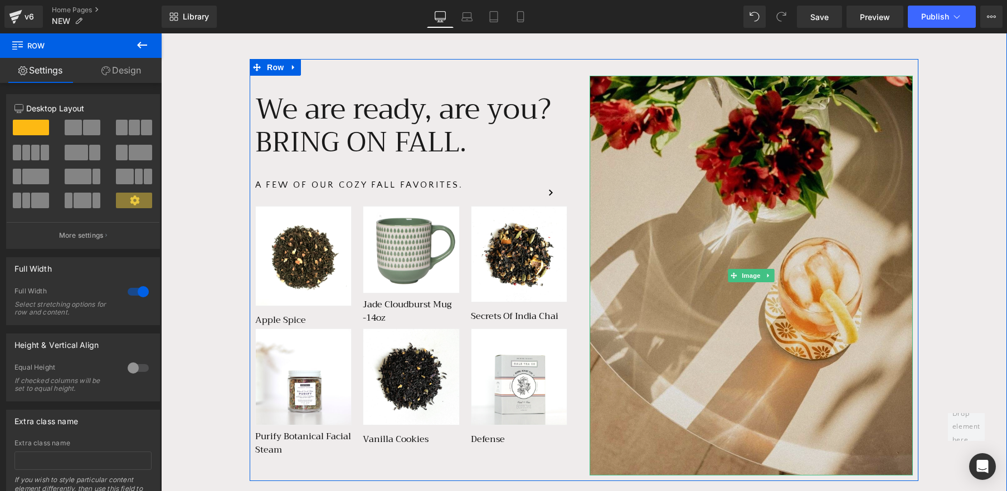
click at [682, 189] on img at bounding box center [751, 276] width 323 height 401
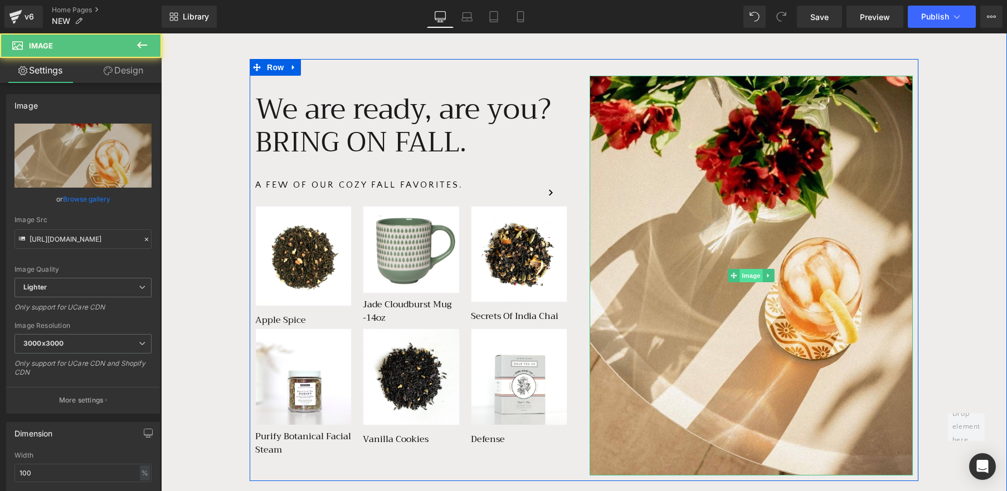
click at [757, 280] on span "Image" at bounding box center [750, 275] width 23 height 13
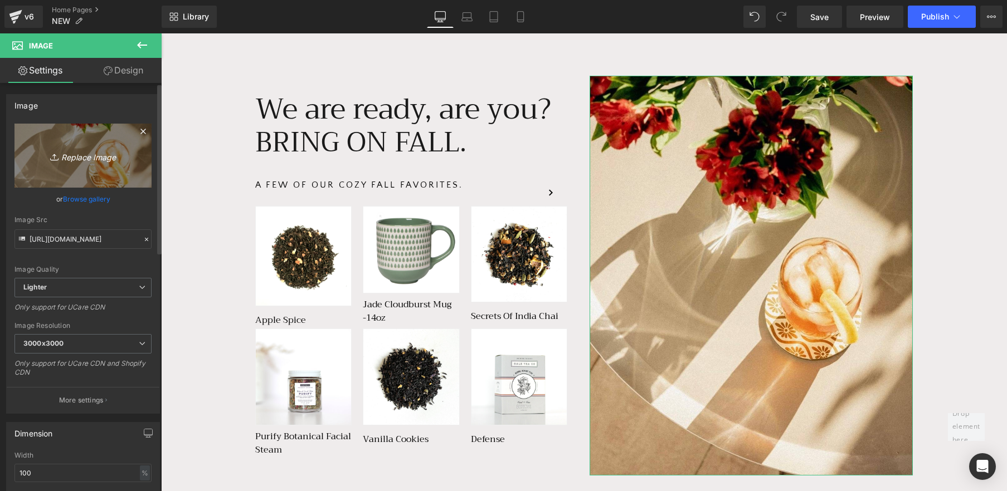
click at [86, 158] on icon "Replace Image" at bounding box center [82, 156] width 89 height 14
type input "C:\fakepath\IMG_0420.jpg"
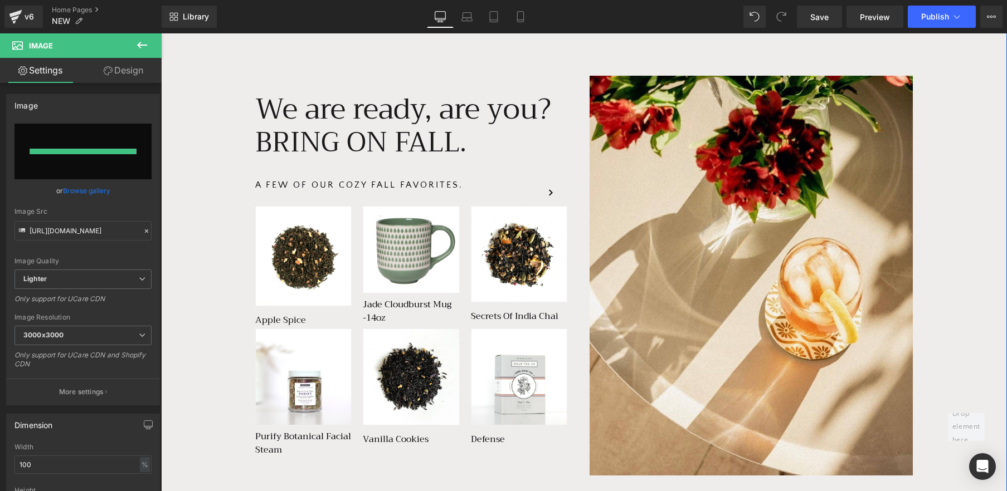
type input "[URL][DOMAIN_NAME]"
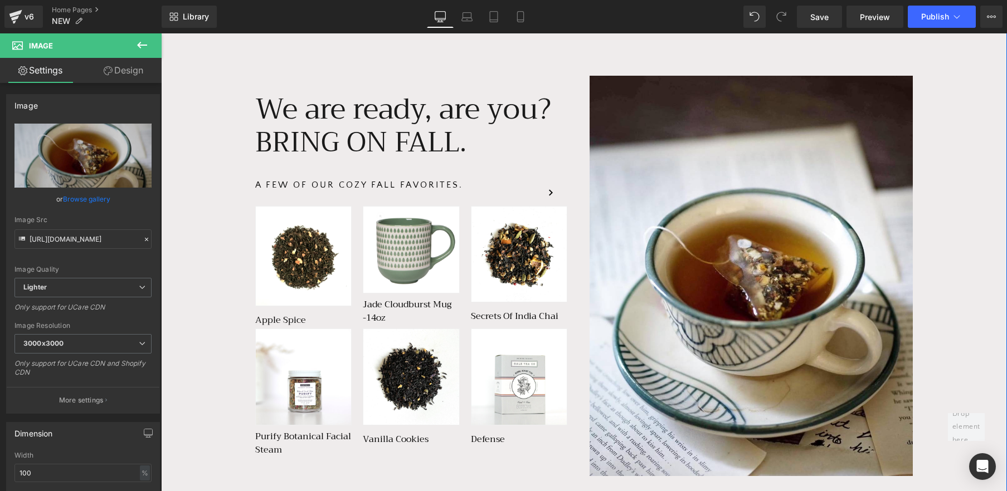
click at [944, 199] on div "We are more than tea, we are a lifestyle. Text Block Row We are ready, are you?…" at bounding box center [584, 435] width 846 height 943
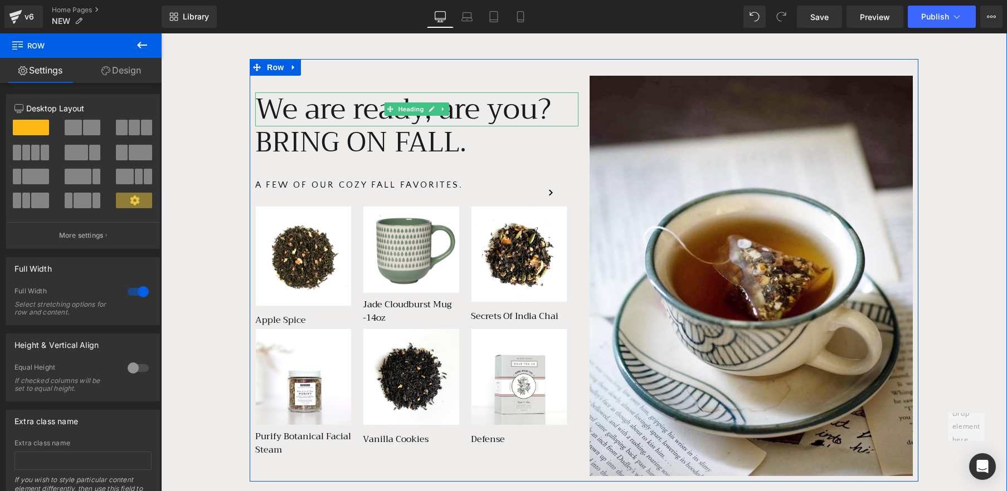
click at [346, 118] on h2 "We are ready, are you?" at bounding box center [416, 109] width 323 height 34
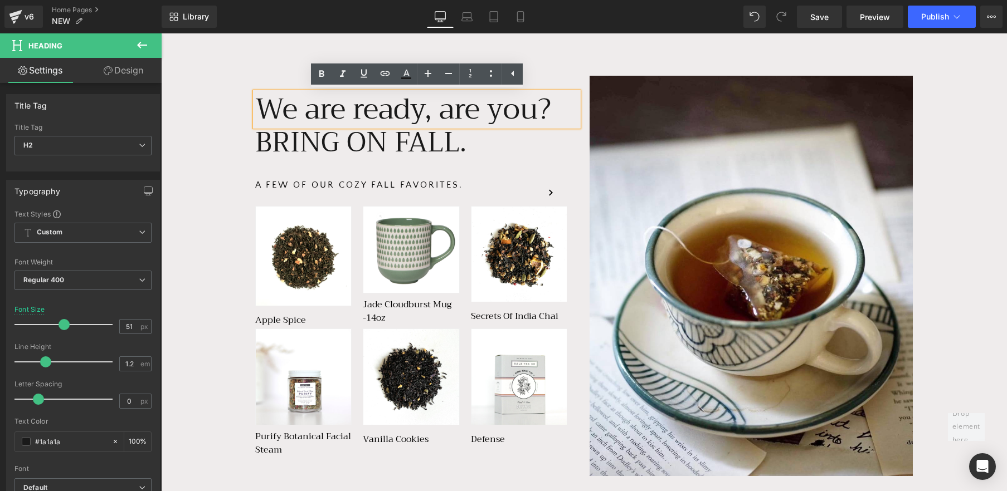
click at [205, 119] on div "We are more than tea, we are a lifestyle. Text Block Row We are ready, are you?…" at bounding box center [584, 435] width 846 height 943
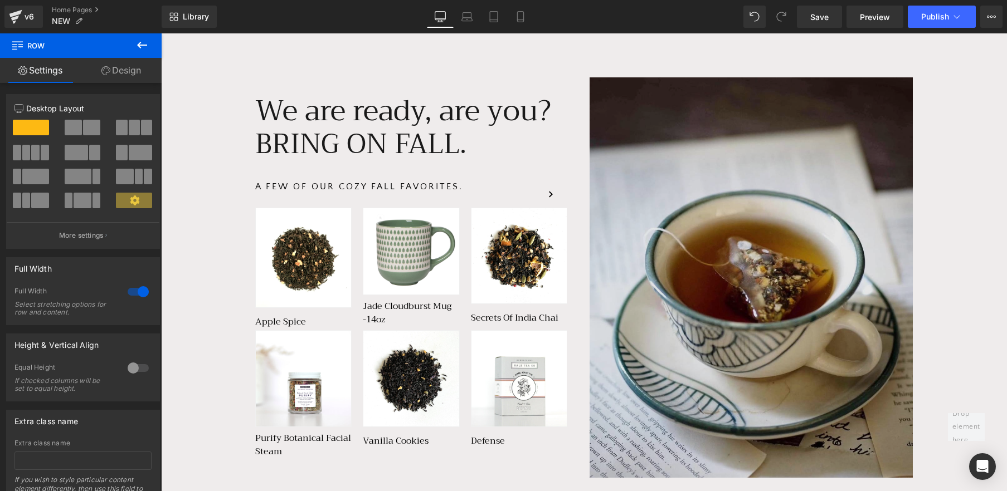
scroll to position [637, 0]
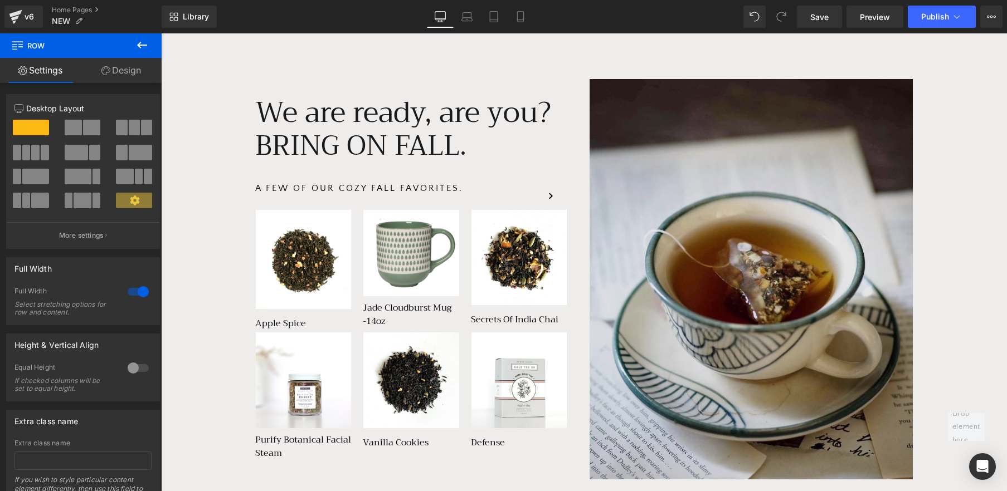
click at [762, 305] on img at bounding box center [751, 279] width 323 height 401
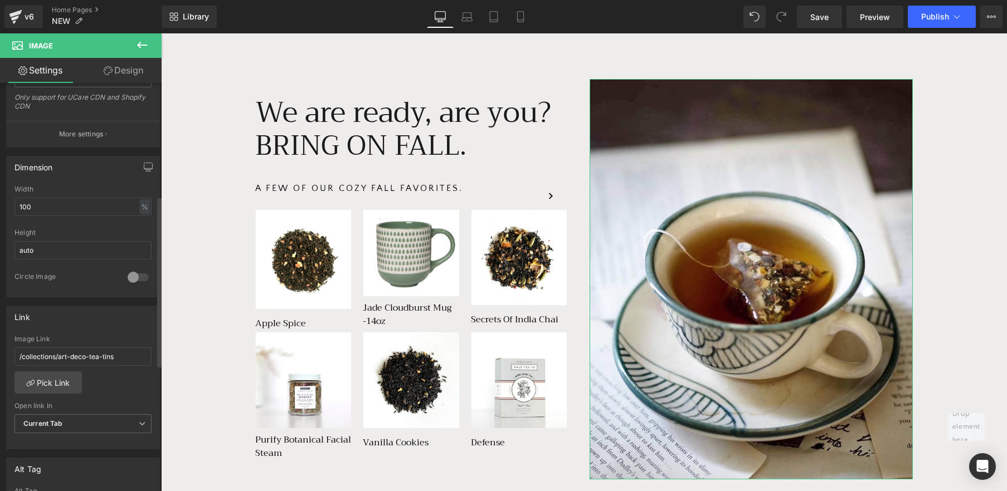
scroll to position [277, 0]
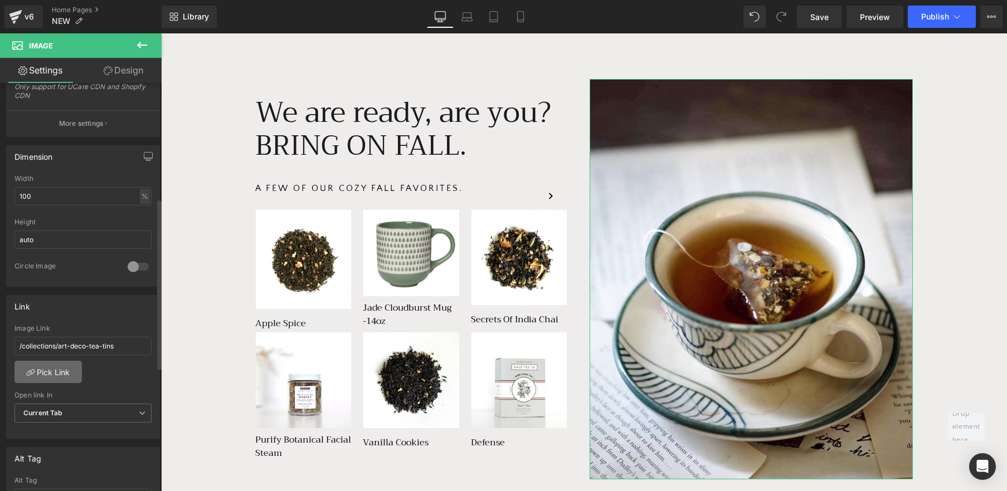
click at [65, 366] on link "Pick Link" at bounding box center [47, 372] width 67 height 22
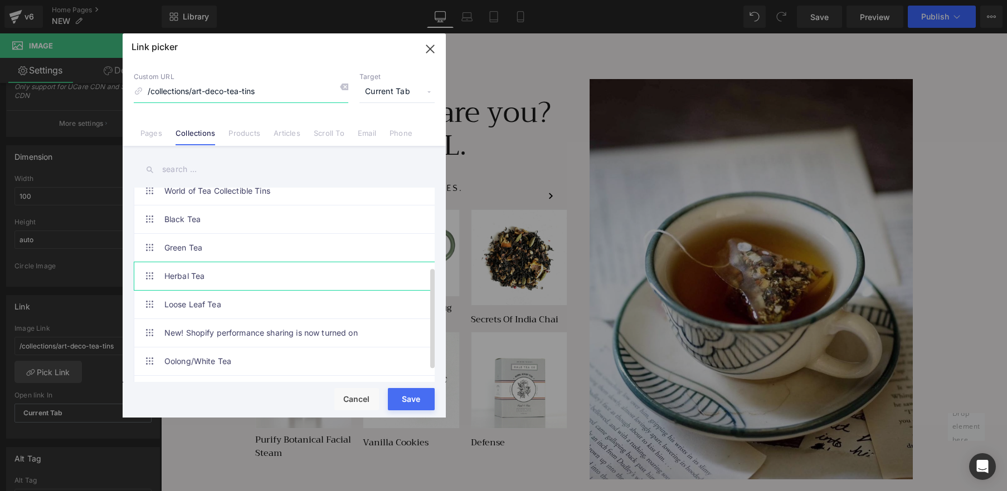
scroll to position [154, 0]
click at [292, 298] on link "Loose Leaf Tea" at bounding box center [286, 304] width 245 height 28
type input "/collections/loose-leaf-tea"
click at [411, 393] on button "Save" at bounding box center [411, 399] width 47 height 22
type input "/collections/loose-leaf-tea"
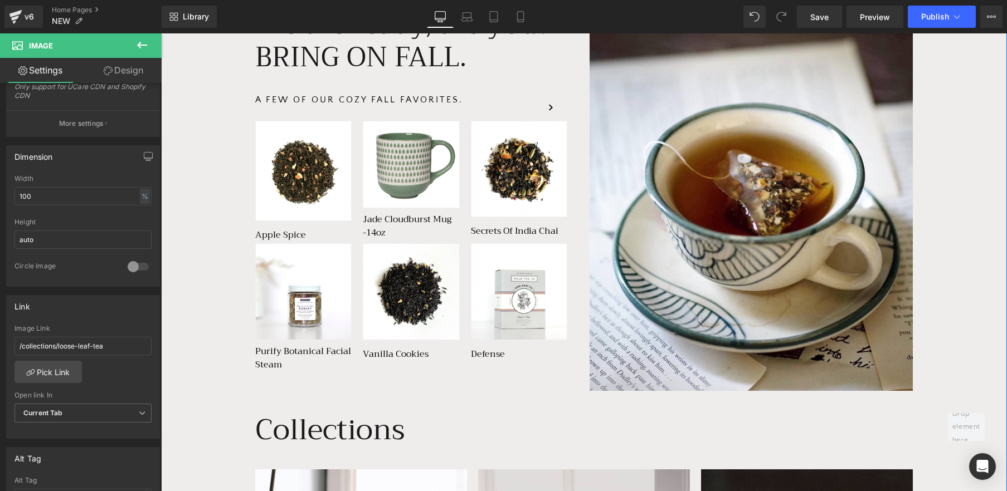
scroll to position [882, 0]
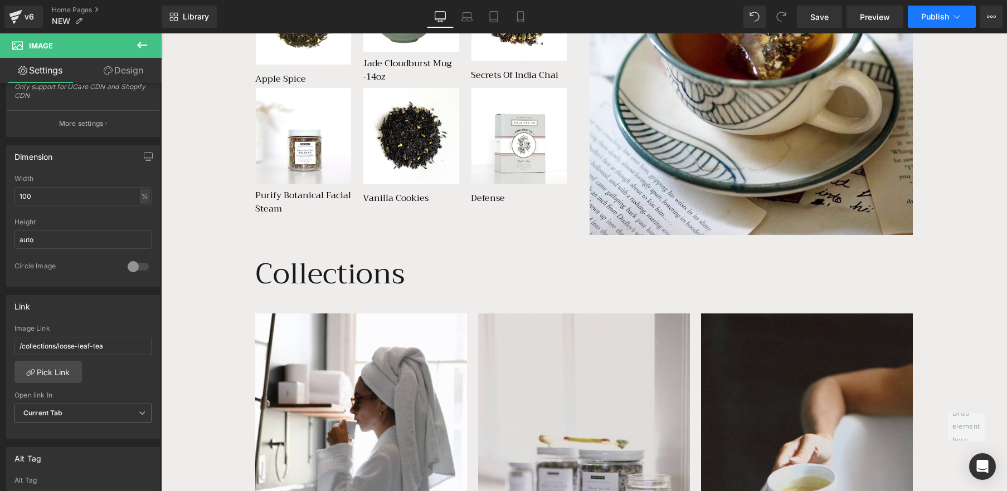
click at [931, 16] on span "Publish" at bounding box center [935, 16] width 28 height 9
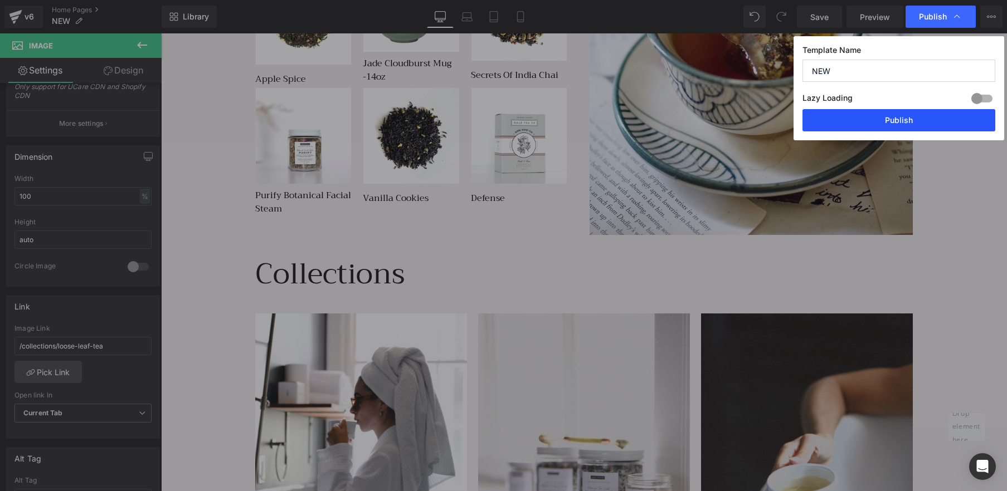
click at [929, 126] on button "Publish" at bounding box center [898, 120] width 193 height 22
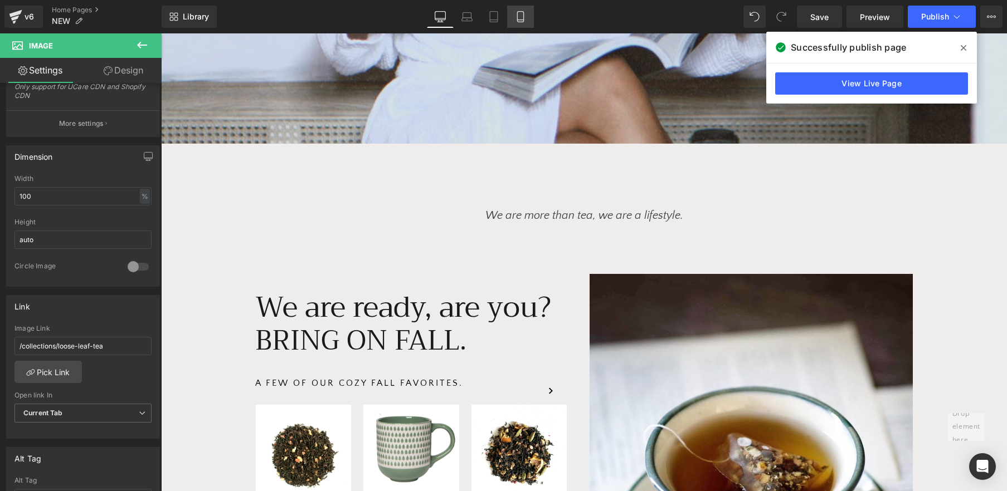
click at [513, 15] on link "Mobile" at bounding box center [520, 17] width 27 height 22
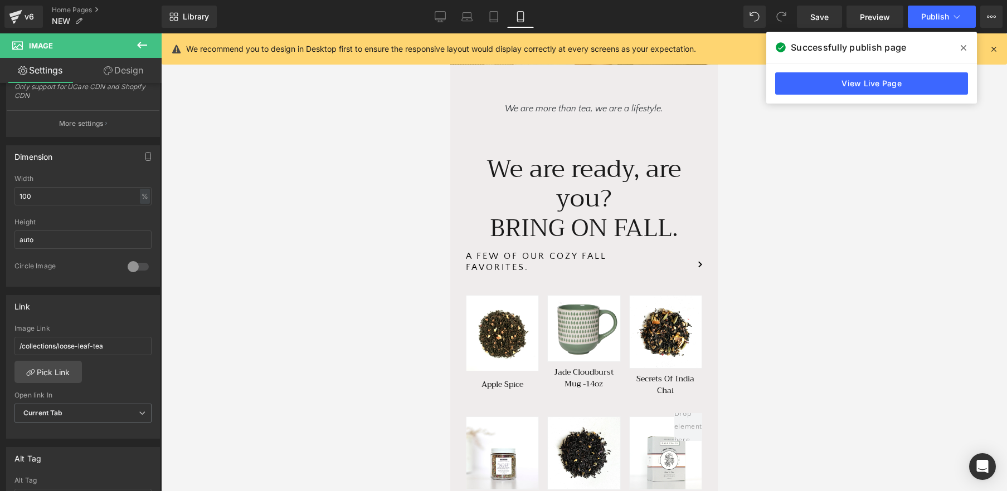
scroll to position [172, 0]
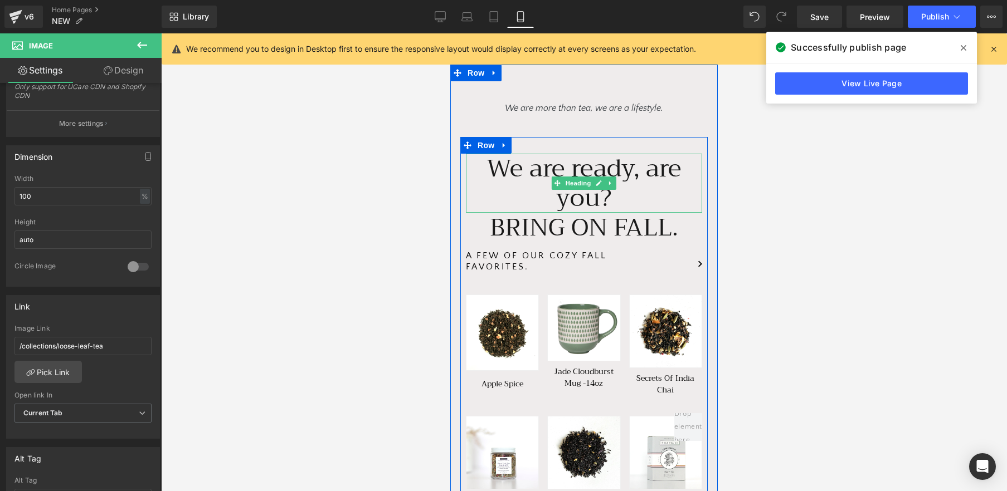
click at [646, 159] on h2 "We are ready, are you?" at bounding box center [584, 183] width 236 height 59
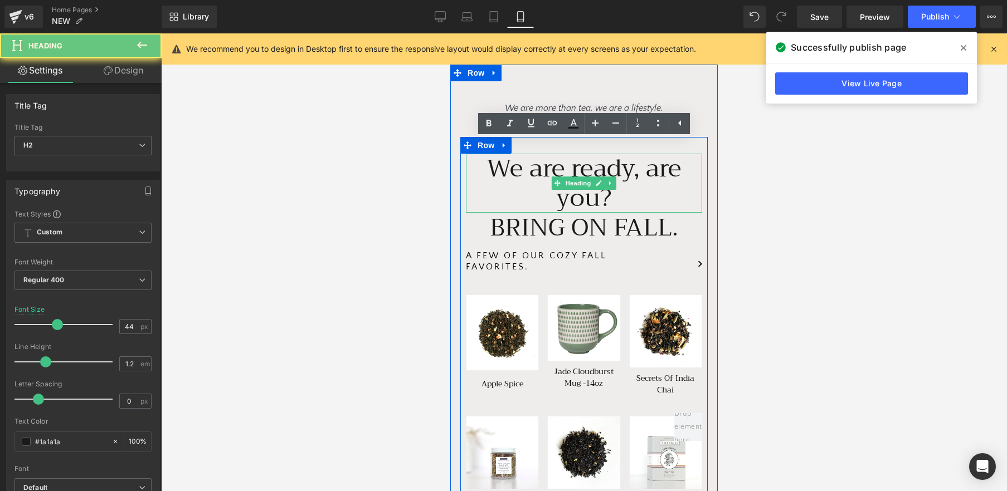
click at [646, 159] on h2 "We are ready, are you?" at bounding box center [584, 183] width 236 height 59
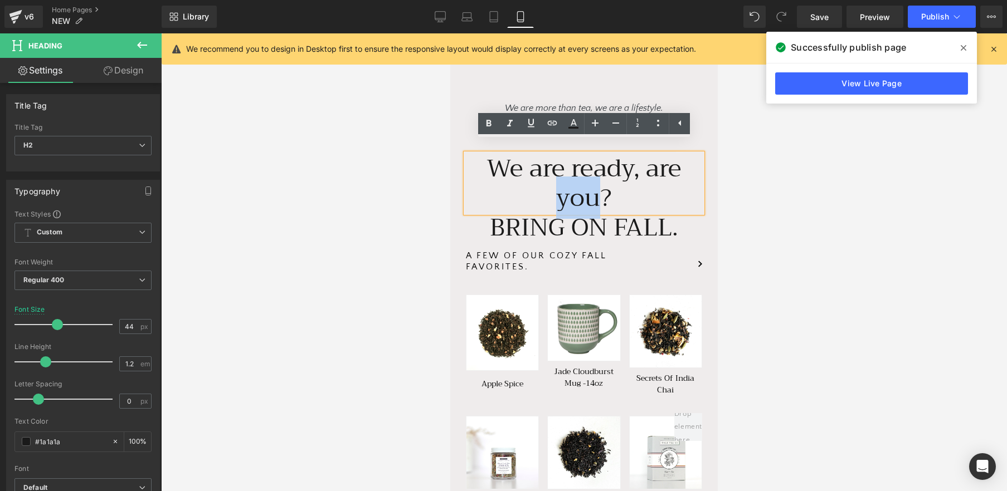
click at [646, 159] on h2 "We are ready, are you?" at bounding box center [584, 183] width 236 height 59
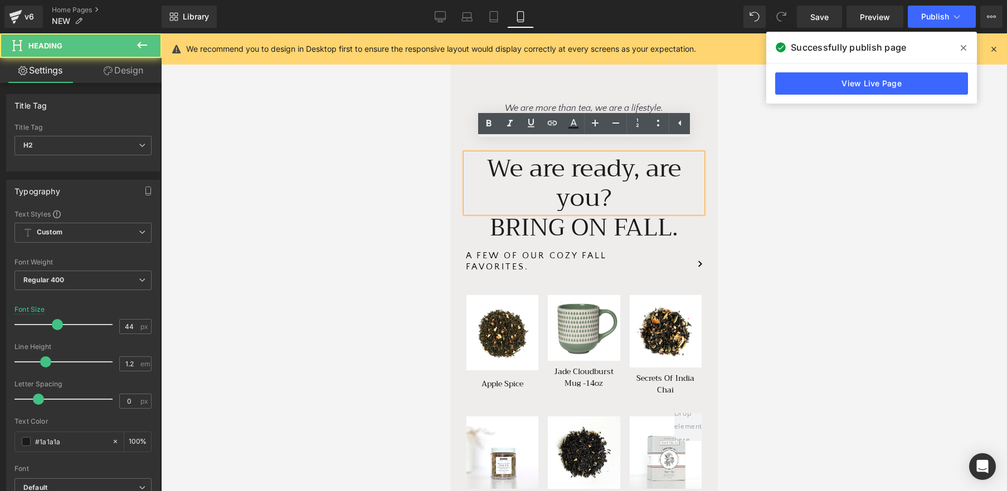
click at [639, 160] on h2 "We are ready, are you?" at bounding box center [584, 183] width 236 height 59
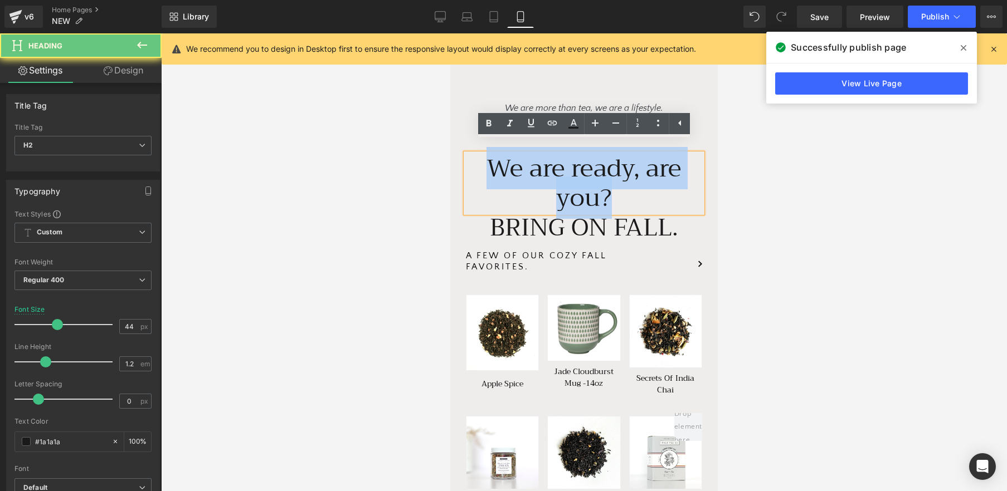
click at [639, 160] on h2 "We are ready, are you?" at bounding box center [584, 183] width 236 height 59
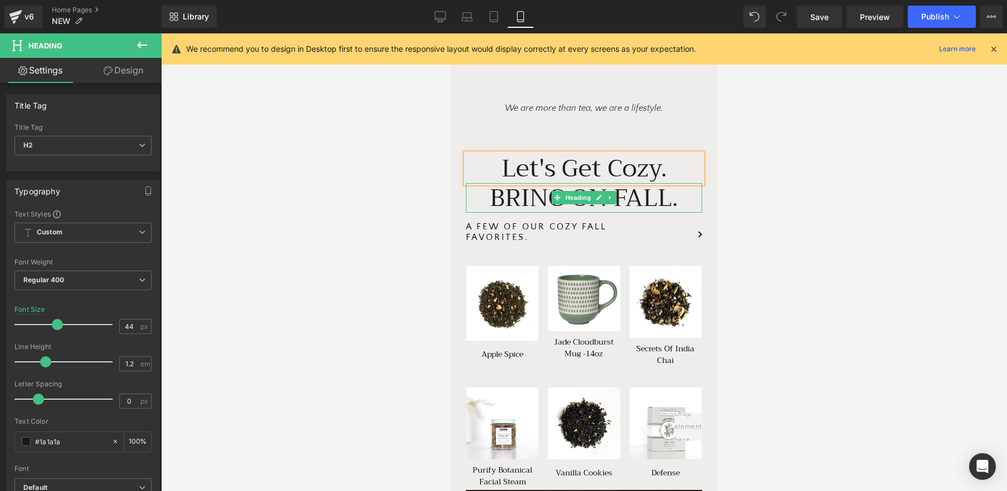
click at [630, 189] on h2 "BRING ON FALL." at bounding box center [584, 198] width 236 height 30
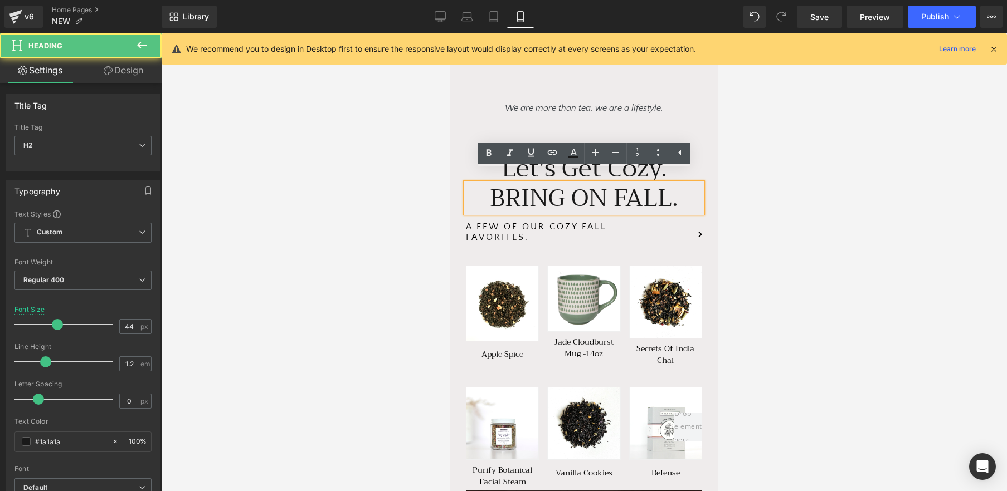
click at [655, 185] on h2 "BRING ON FALL." at bounding box center [584, 198] width 236 height 30
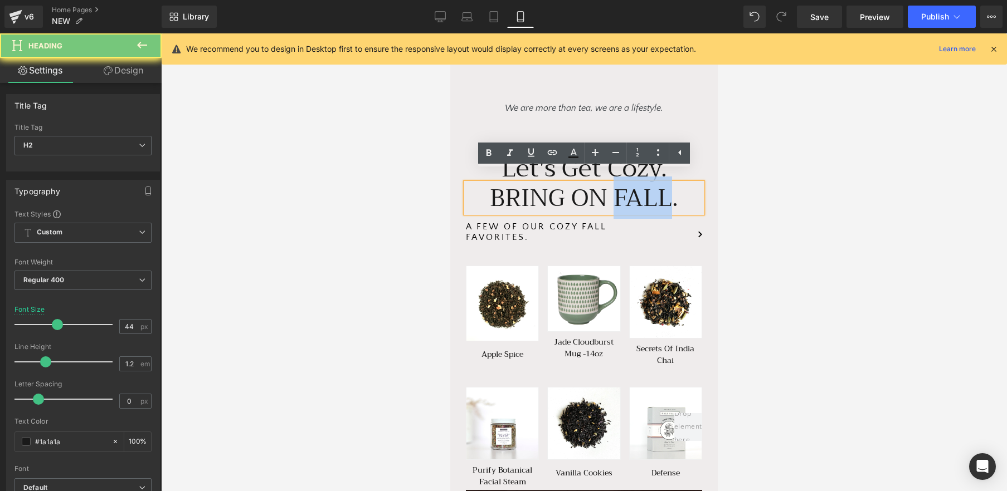
click at [655, 185] on h2 "BRING ON FALL." at bounding box center [584, 198] width 236 height 30
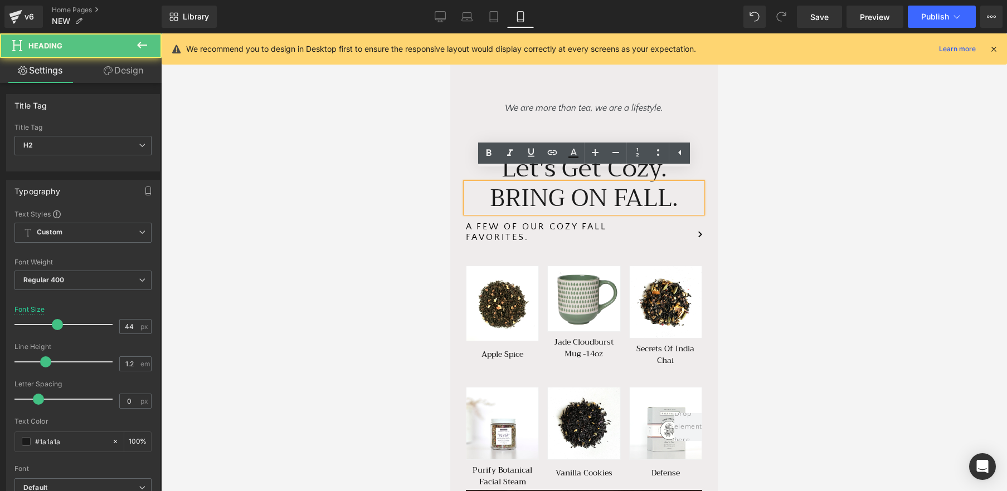
click at [660, 188] on h2 "BRING ON FALL." at bounding box center [584, 198] width 236 height 30
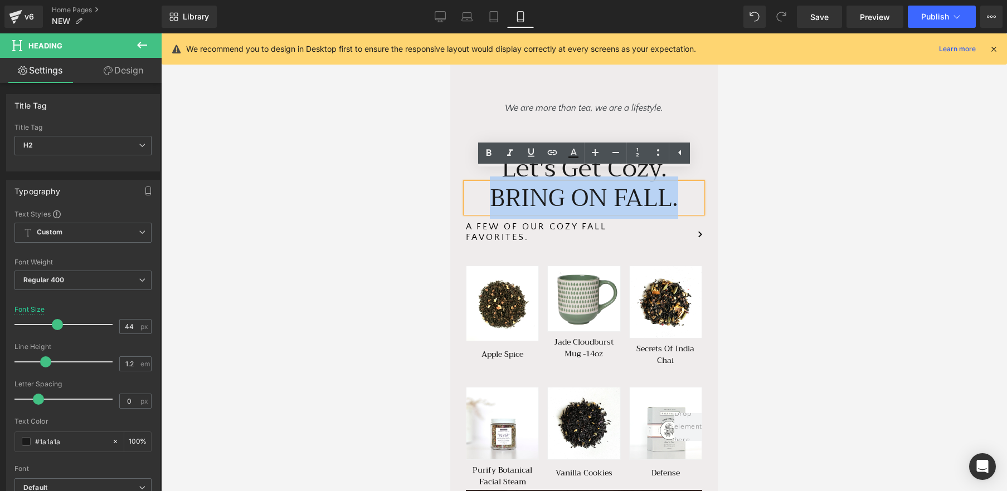
click at [660, 188] on h2 "BRING ON FALL." at bounding box center [584, 198] width 236 height 30
click at [676, 192] on h2 "BRING ON FALL." at bounding box center [584, 198] width 236 height 30
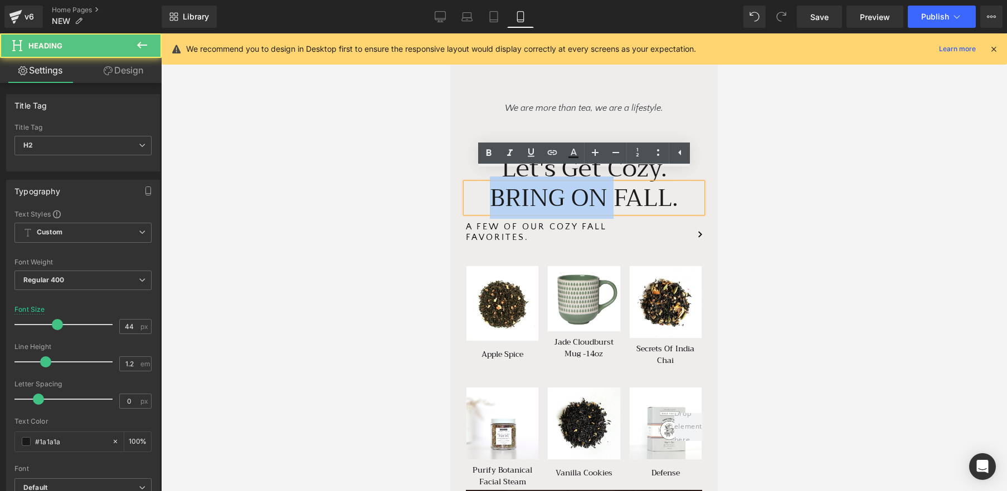
drag, startPoint x: 612, startPoint y: 186, endPoint x: 480, endPoint y: 186, distance: 132.1
click at [480, 186] on h2 "BRING ON FALL." at bounding box center [584, 198] width 236 height 30
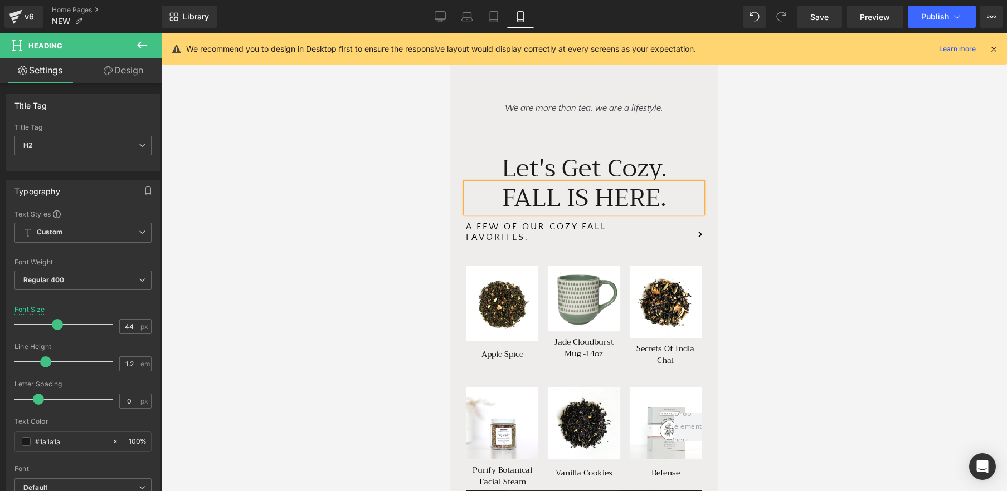
click at [843, 306] on div at bounding box center [584, 262] width 846 height 458
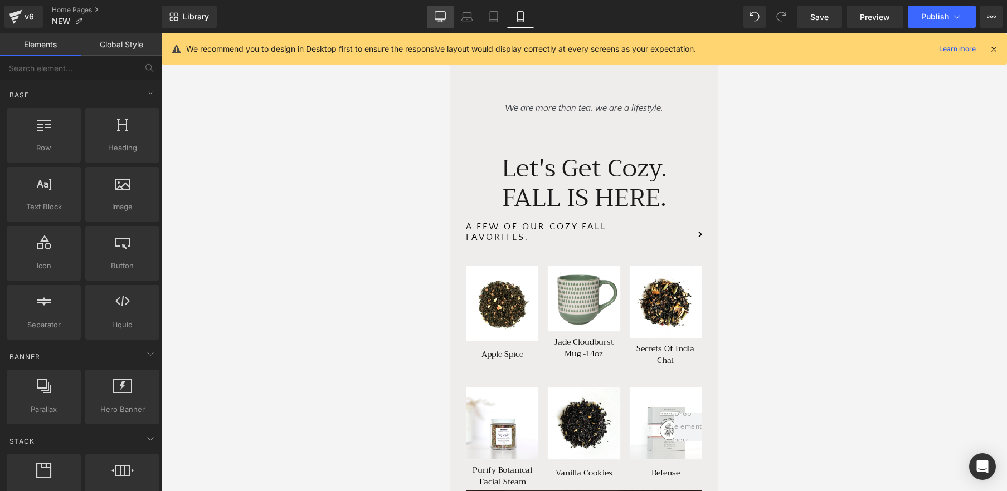
click at [447, 15] on link "Desktop" at bounding box center [440, 17] width 27 height 22
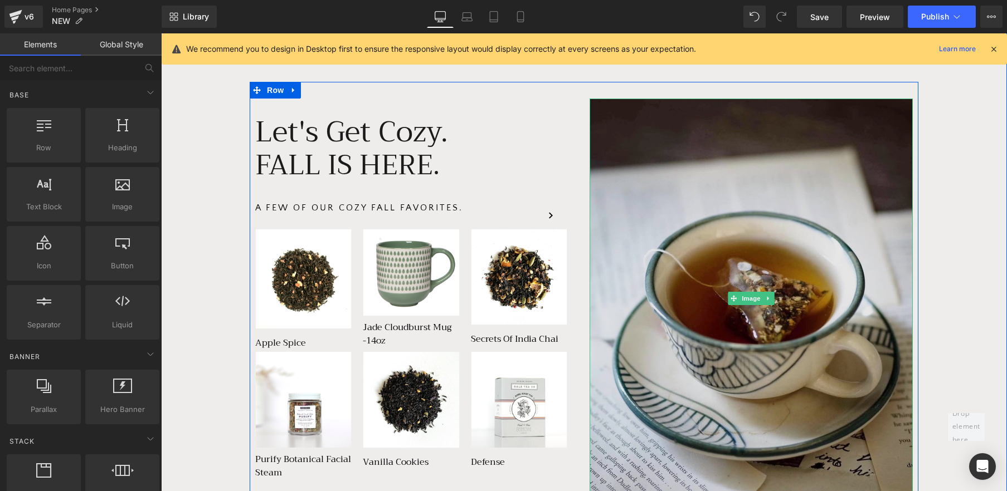
scroll to position [618, 0]
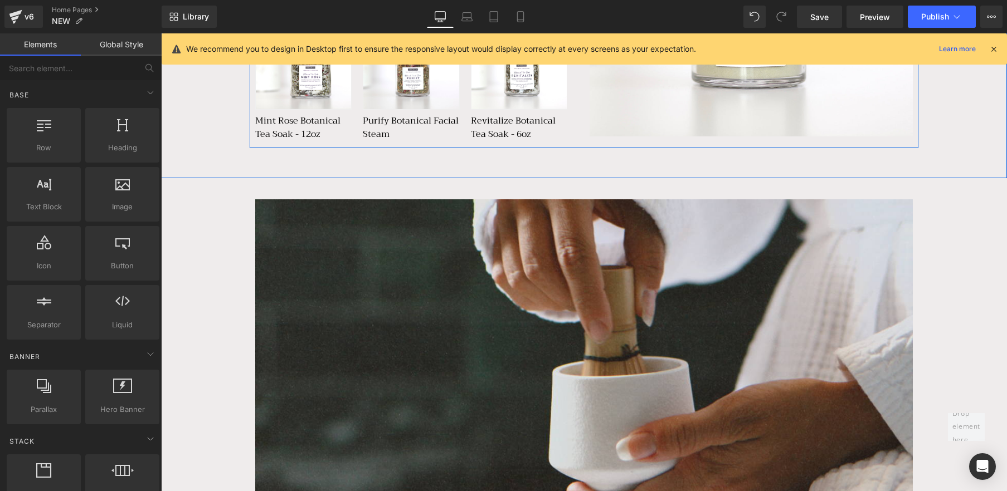
click at [499, 309] on img at bounding box center [584, 384] width 658 height 370
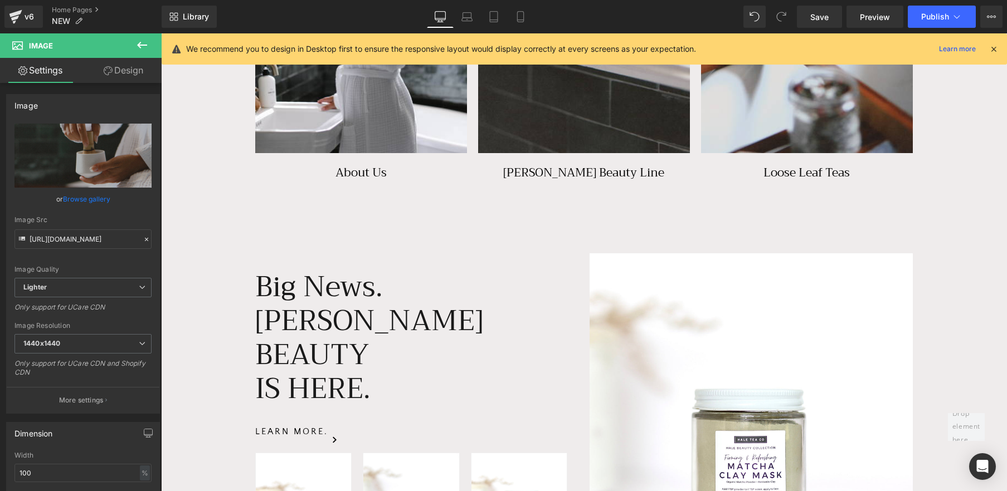
scroll to position [1357, 0]
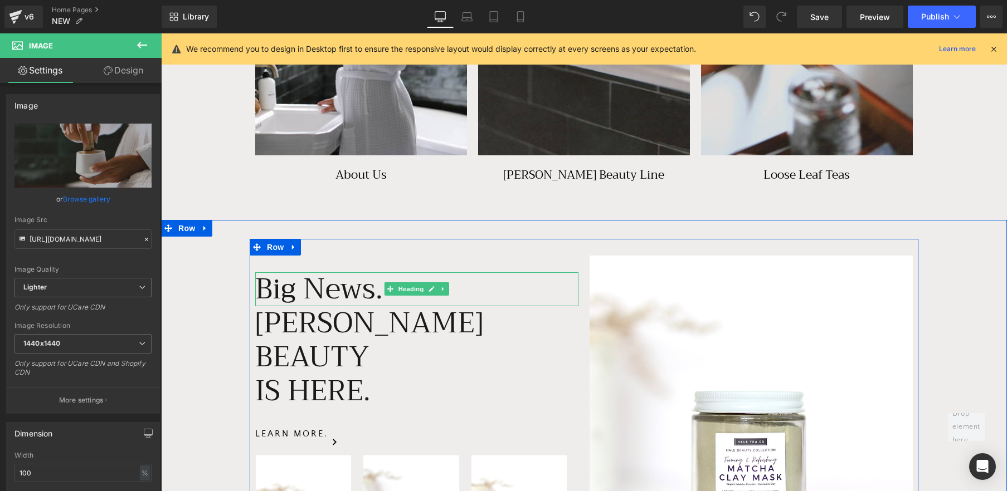
drag, startPoint x: 346, startPoint y: 290, endPoint x: 371, endPoint y: 295, distance: 25.0
click at [346, 290] on span "Big News." at bounding box center [319, 289] width 128 height 49
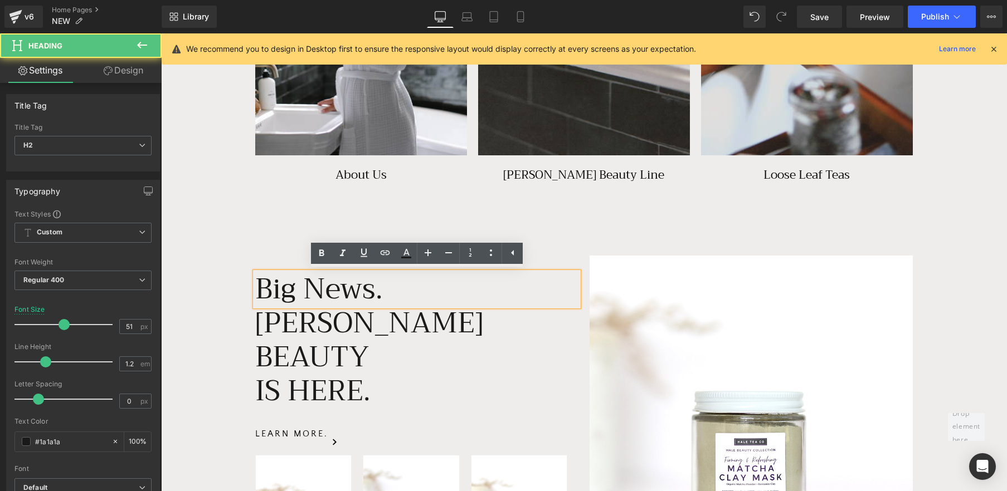
click at [376, 297] on span "Big News." at bounding box center [319, 289] width 128 height 49
drag, startPoint x: 382, startPoint y: 293, endPoint x: 229, endPoint y: 295, distance: 153.3
click at [229, 295] on div "Big News. Heading [PERSON_NAME] BEAUTY IS HERE. Heading Learn more. Button - 36…" at bounding box center [584, 415] width 846 height 352
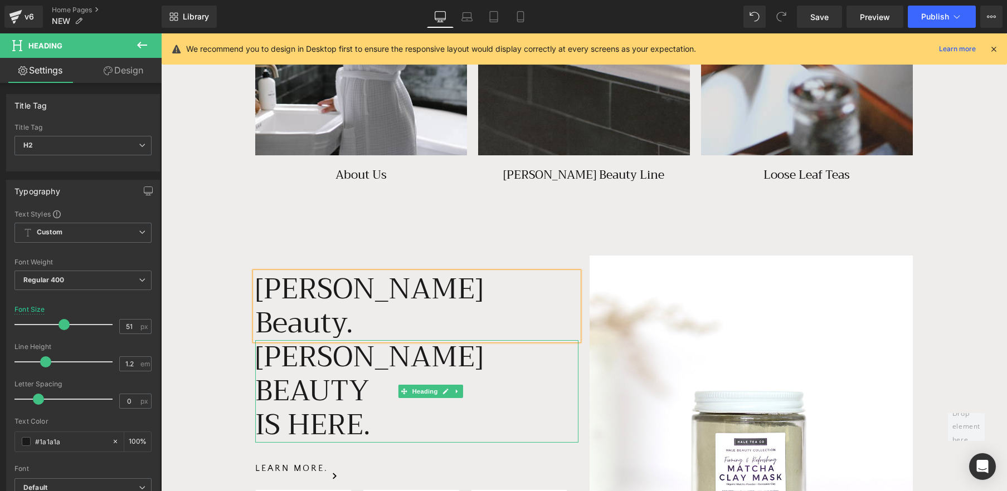
drag, startPoint x: 333, startPoint y: 352, endPoint x: 367, endPoint y: 359, distance: 35.3
click at [332, 352] on span "[PERSON_NAME] BEAUTY IS HERE." at bounding box center [369, 391] width 228 height 117
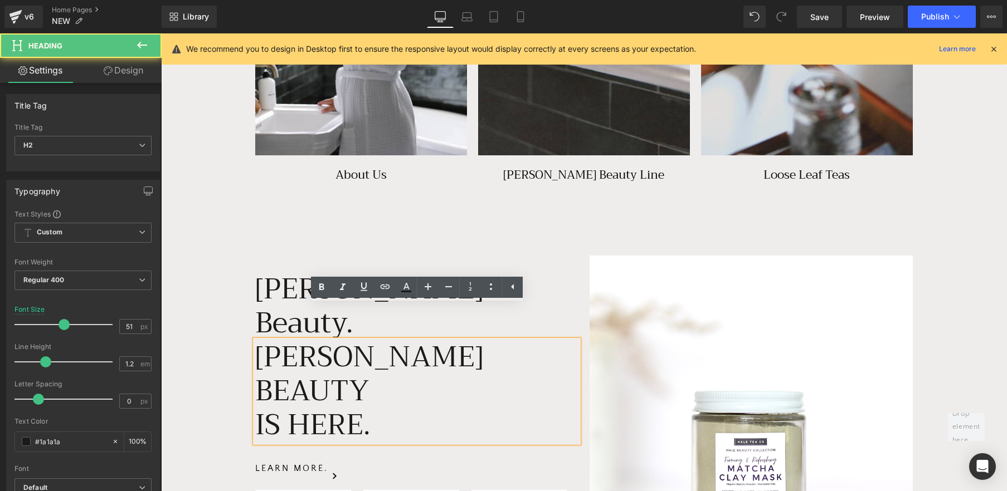
drag, startPoint x: 367, startPoint y: 359, endPoint x: 359, endPoint y: 359, distance: 8.4
click at [366, 359] on span "[PERSON_NAME] BEAUTY IS HERE." at bounding box center [369, 391] width 228 height 117
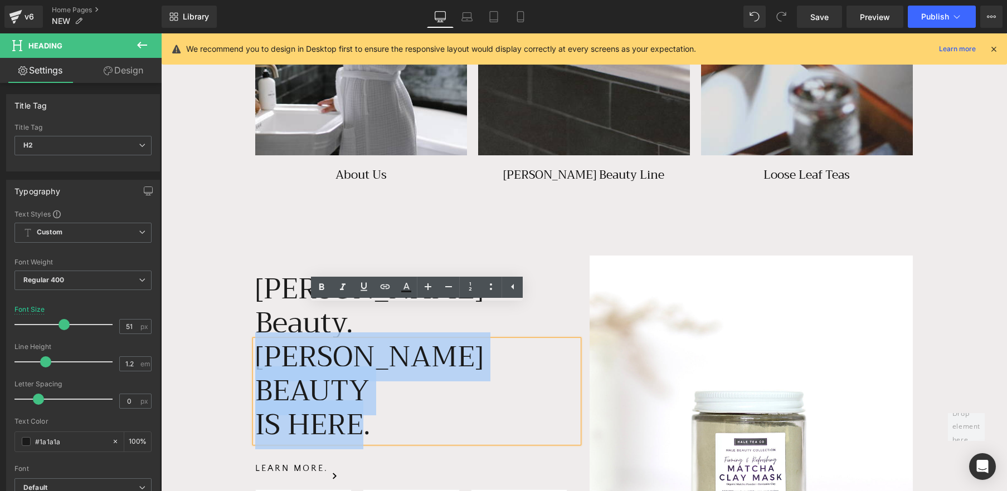
drag, startPoint x: 357, startPoint y: 360, endPoint x: 246, endPoint y: 325, distance: 115.6
click at [246, 325] on div "[PERSON_NAME] Beauty. Heading [PERSON_NAME] BEAUTY IS HERE. Heading Learn more.…" at bounding box center [584, 432] width 846 height 386
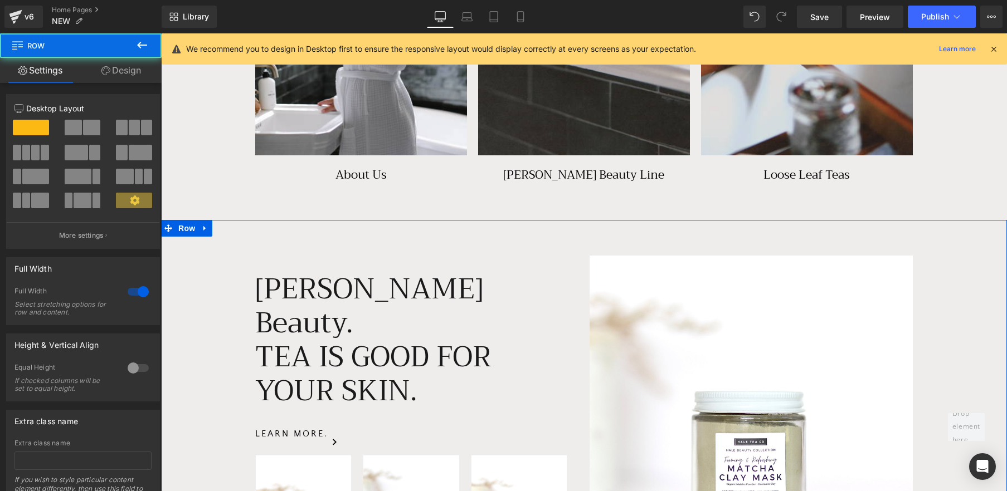
click at [215, 281] on div "[PERSON_NAME] Beauty. Heading TEA IS GOOD FOR YOUR SKIN. Heading Learn more. Bu…" at bounding box center [584, 415] width 846 height 352
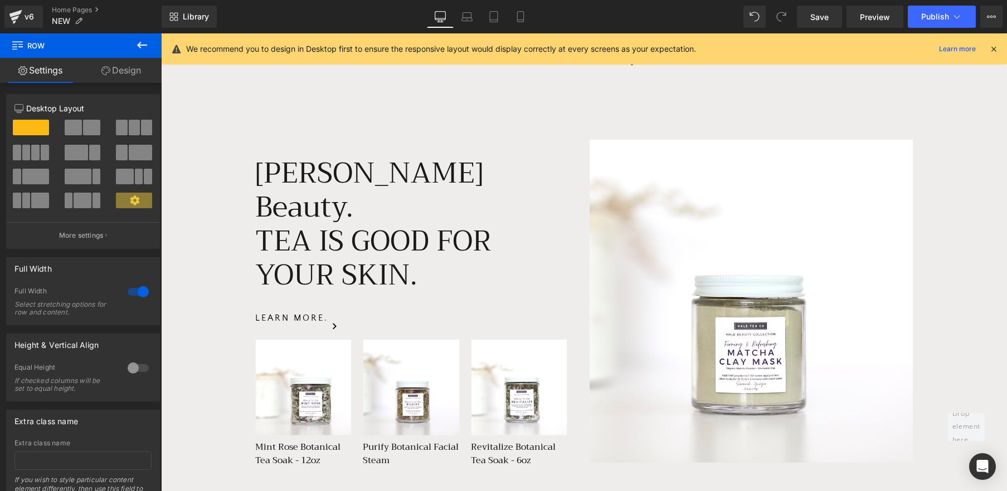
scroll to position [1465, 0]
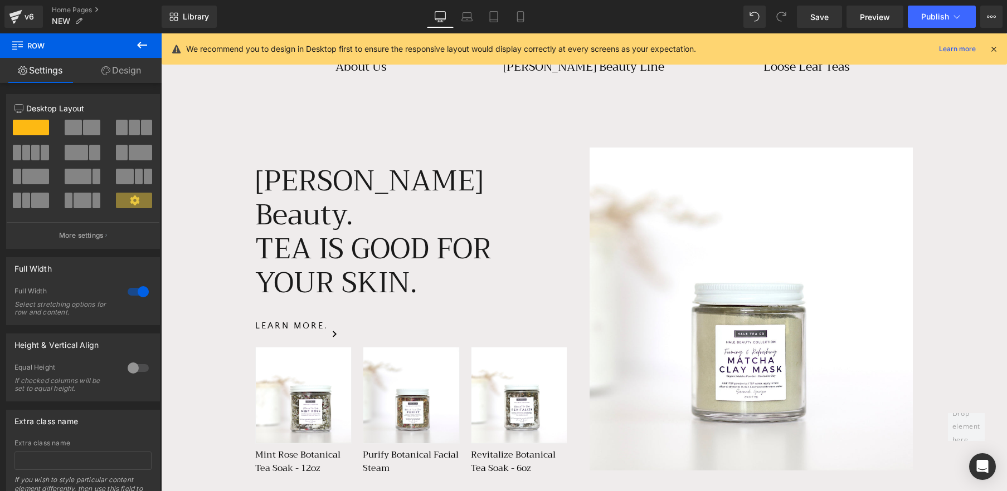
click at [826, 256] on img at bounding box center [751, 309] width 323 height 323
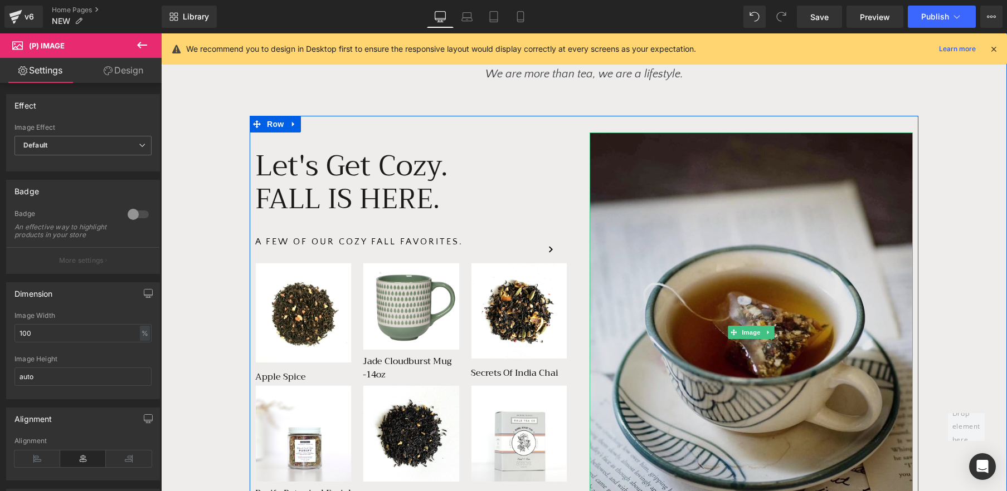
scroll to position [574, 0]
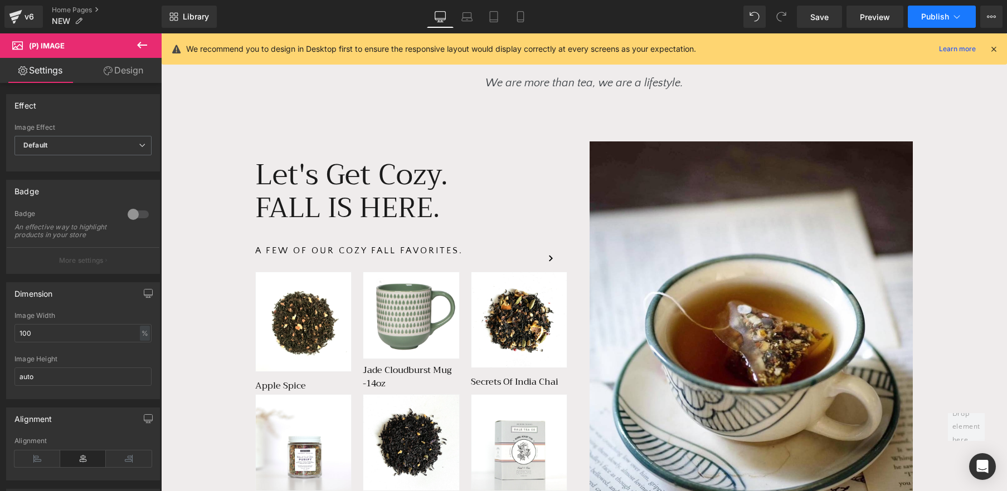
click at [936, 11] on button "Publish" at bounding box center [942, 17] width 68 height 22
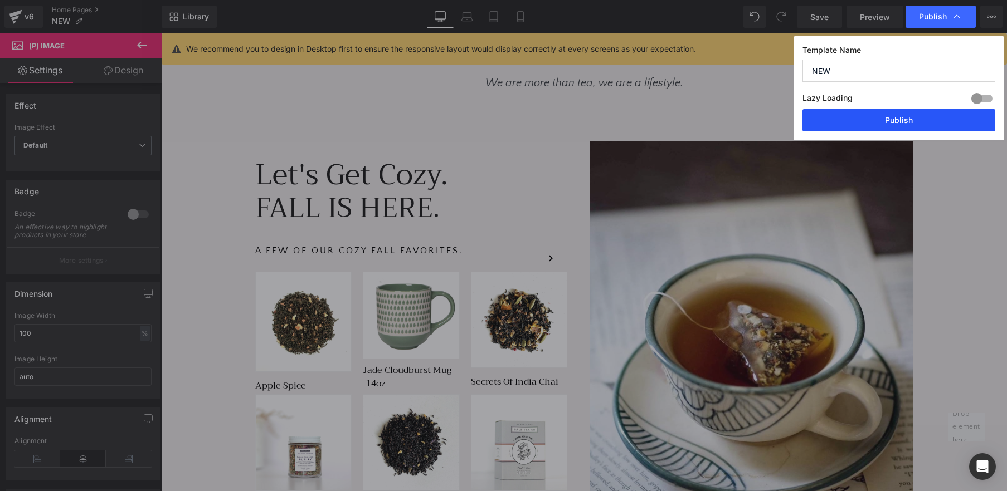
click at [907, 123] on button "Publish" at bounding box center [898, 120] width 193 height 22
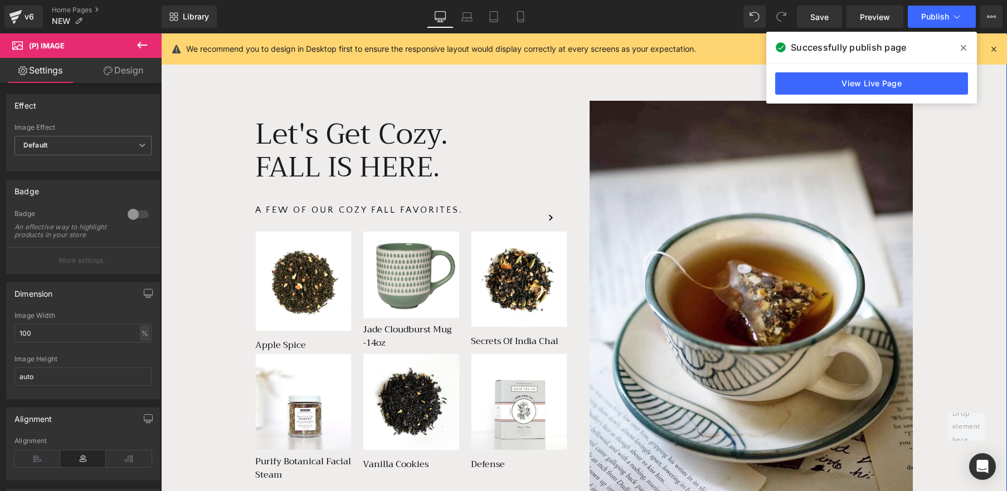
scroll to position [643, 0]
